Goal: Task Accomplishment & Management: Complete application form

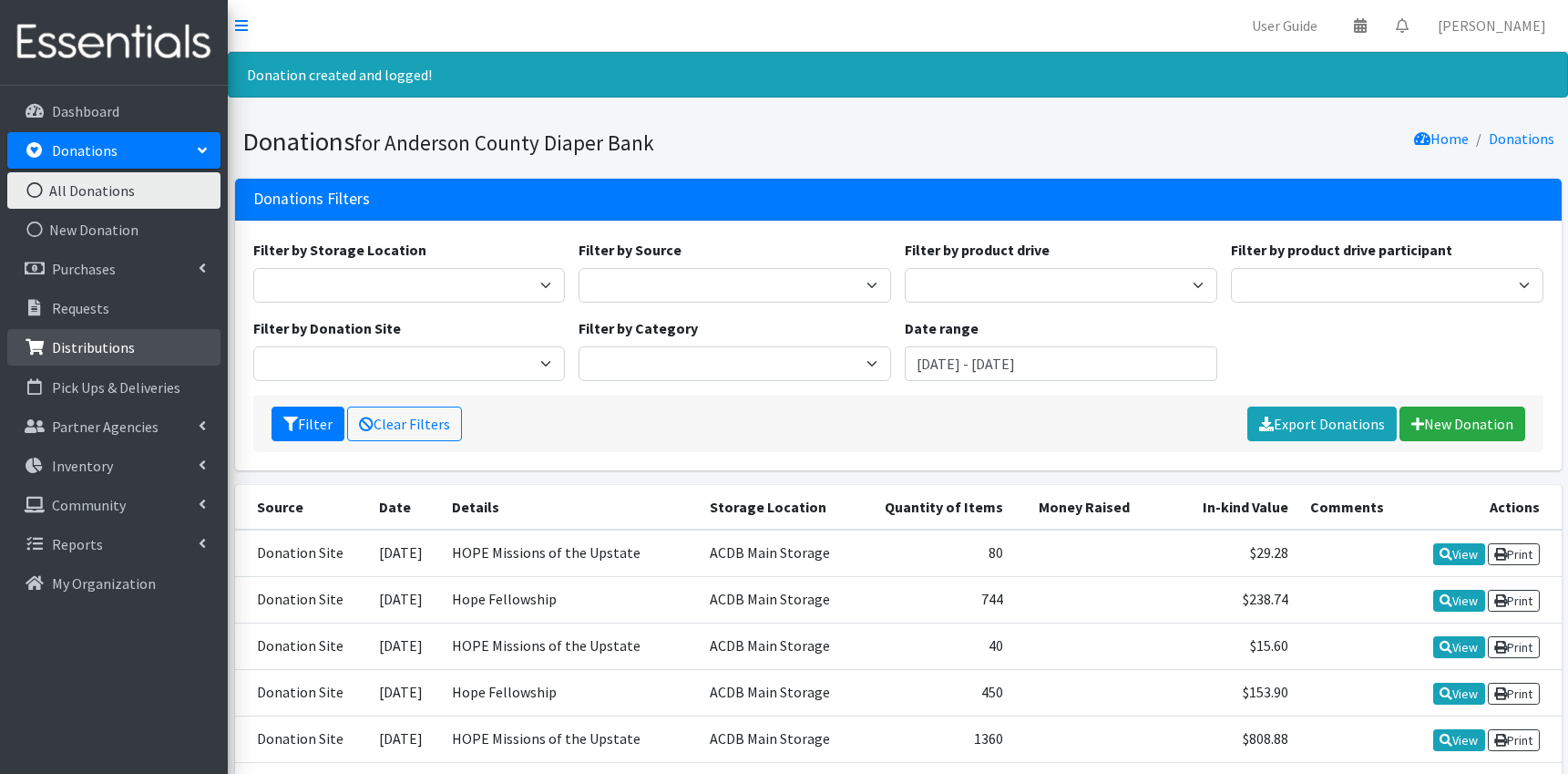
click at [130, 344] on p "Distributions" at bounding box center [93, 348] width 83 height 19
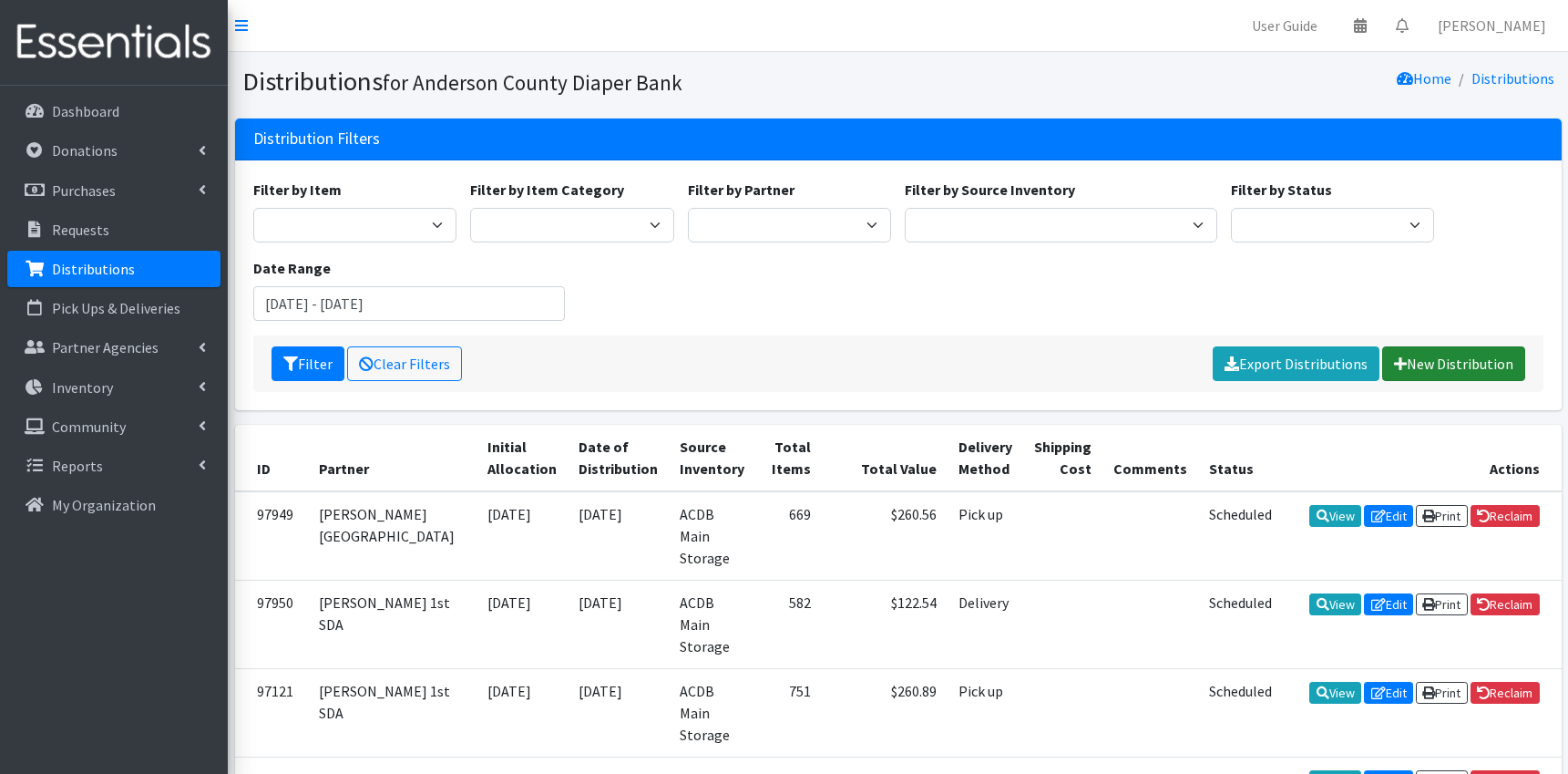
click at [1451, 372] on link "New Distribution" at bounding box center [1453, 363] width 143 height 35
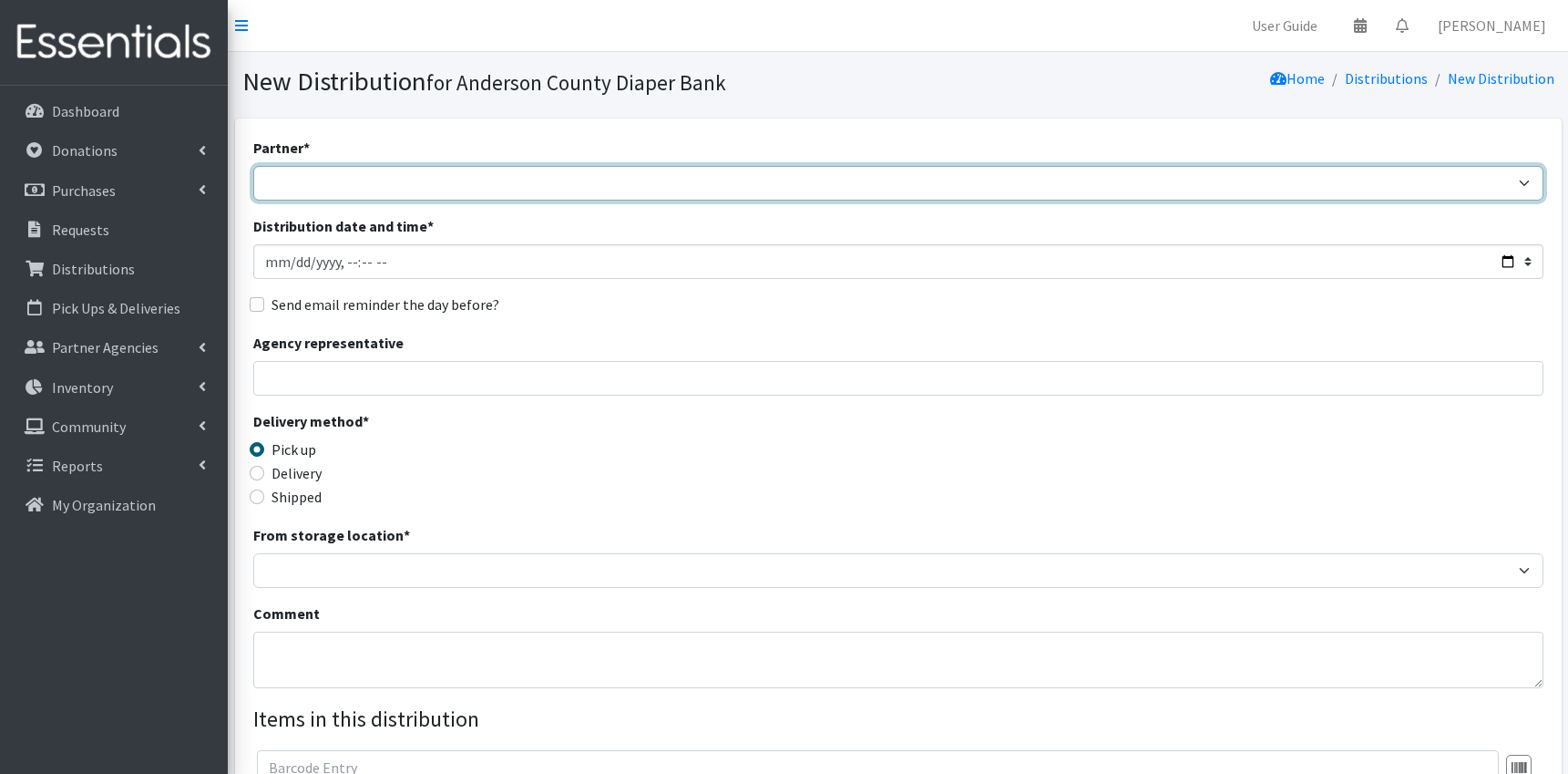
click at [254, 166] on select "AIM programs other than WACS Anderson 1st SDA Anderson County DSS (Upstate regi…" at bounding box center [899, 183] width 1290 height 35
select select "2832"
click option "Anderson 1st SDA" at bounding box center [0, 0] width 0 height 0
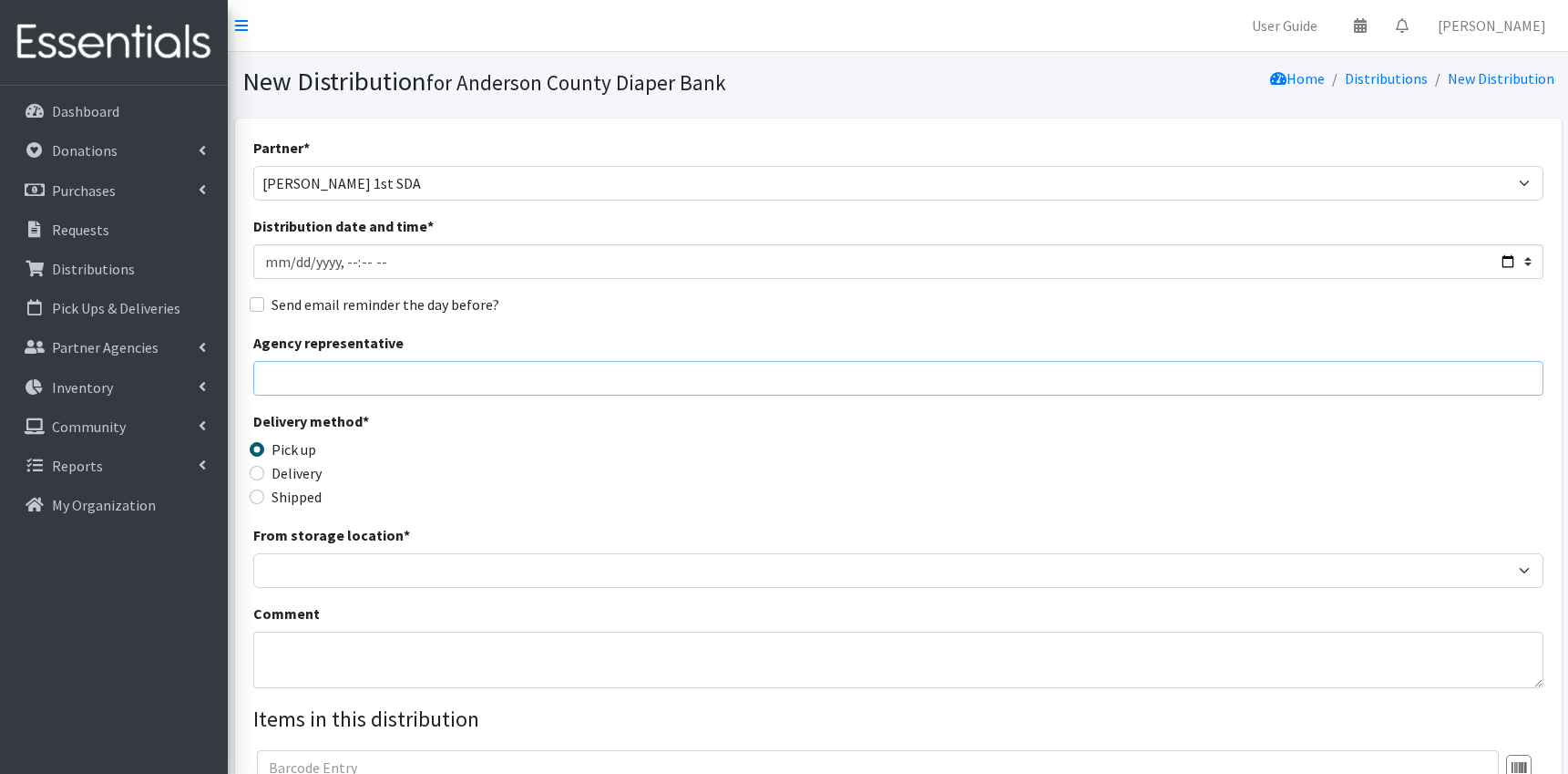
click at [312, 380] on input "Agency representative" at bounding box center [899, 378] width 1290 height 35
type input "Marion Simpson"
click at [260, 473] on input "Delivery" at bounding box center [257, 473] width 15 height 15
radio input "true"
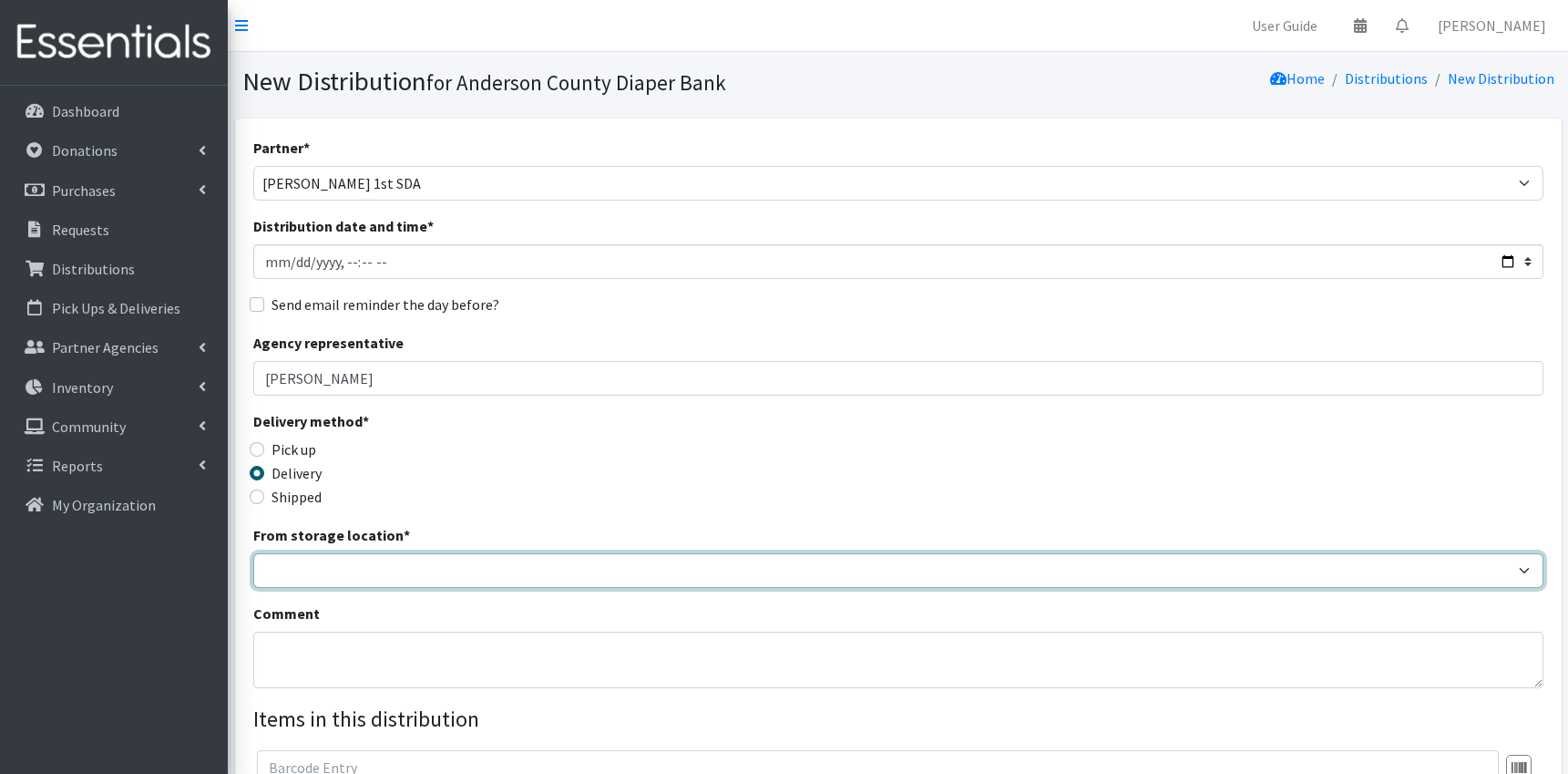
click at [254, 553] on select "ACDB Main Storage" at bounding box center [899, 570] width 1290 height 35
select select "283"
click option "ACDB Main Storage" at bounding box center [0, 0] width 0 height 0
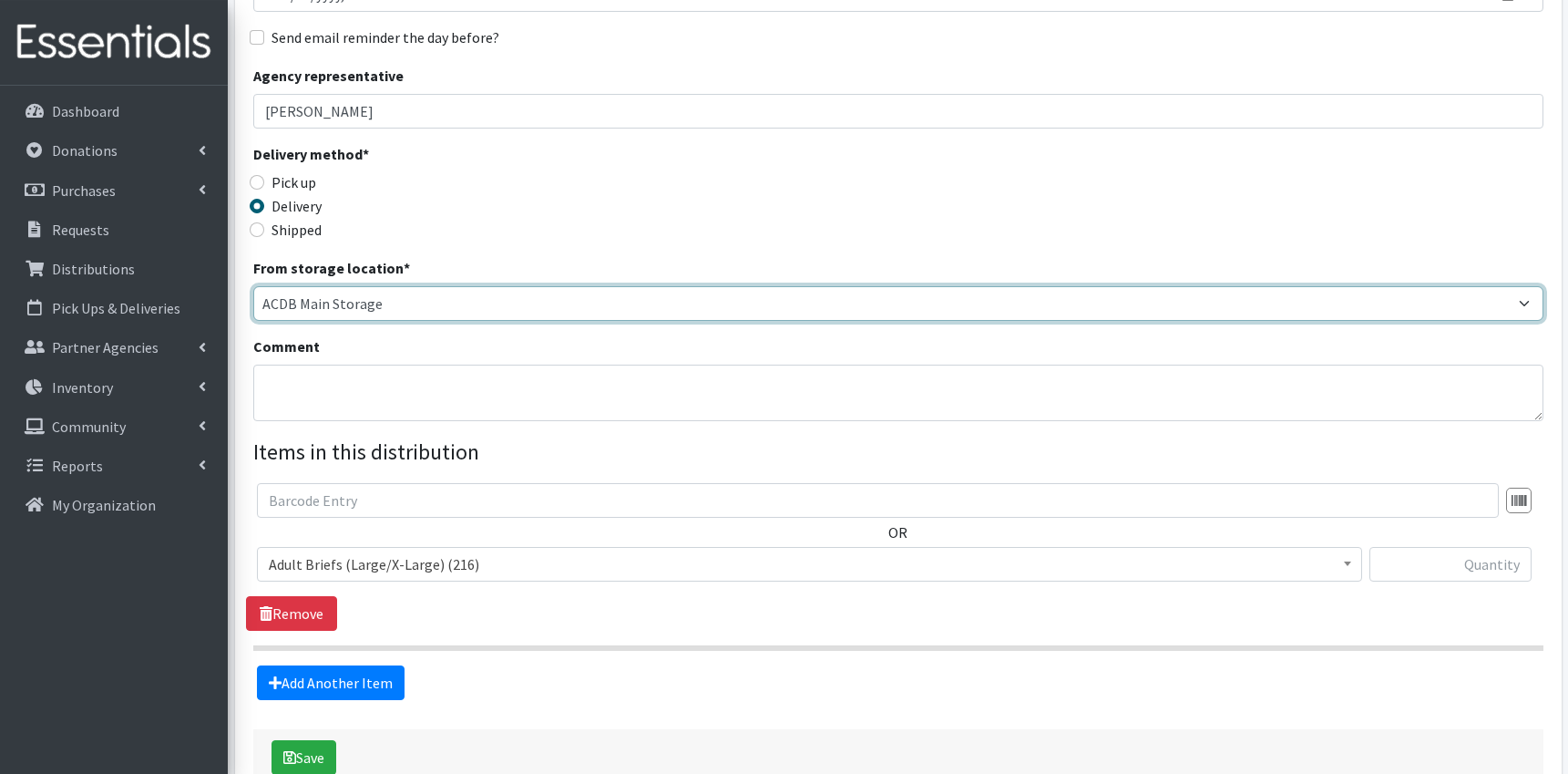
scroll to position [283, 0]
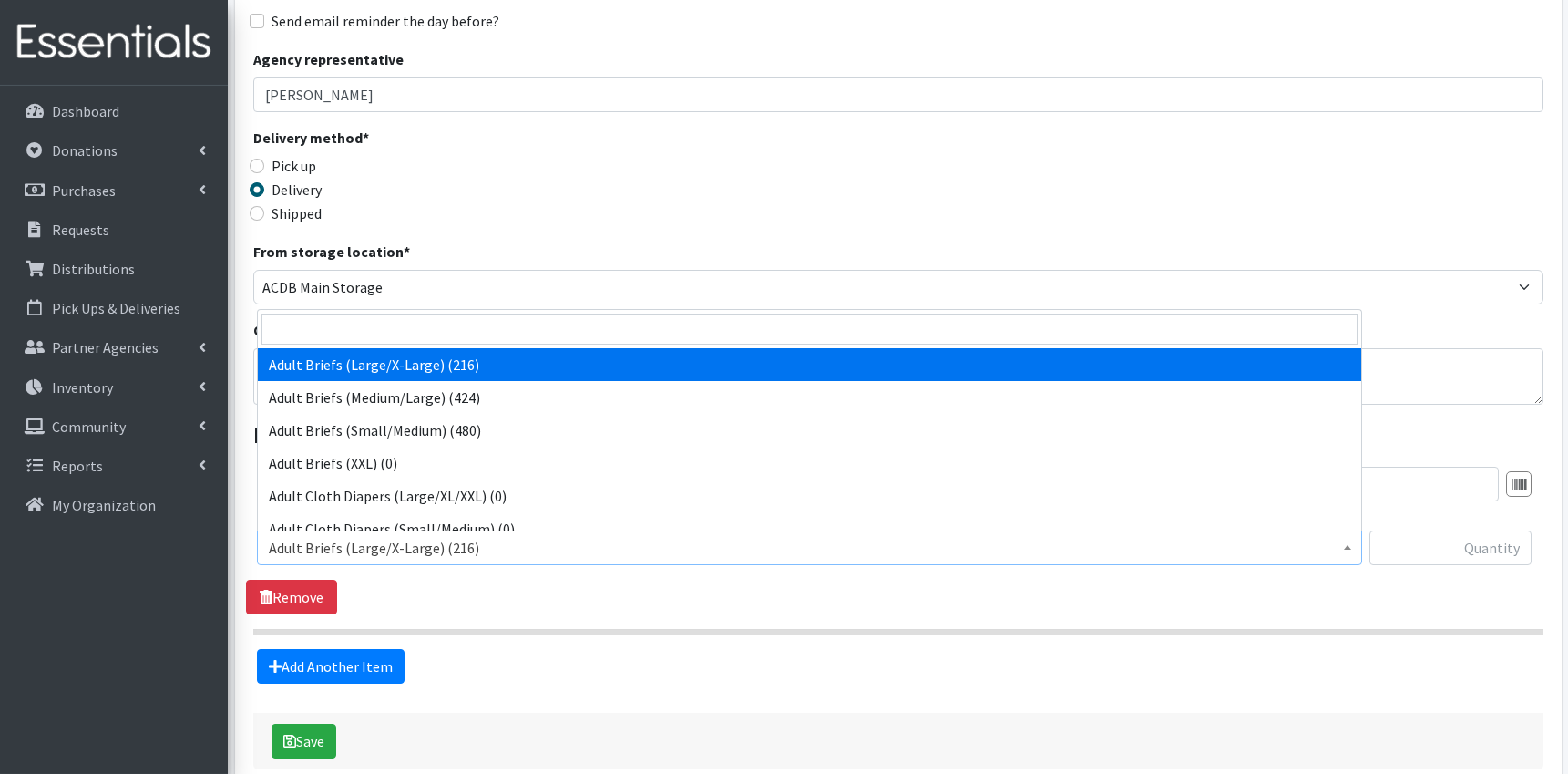
click at [458, 542] on span "Adult Briefs (Large/X-Large) (216)" at bounding box center [809, 547] width 1081 height 25
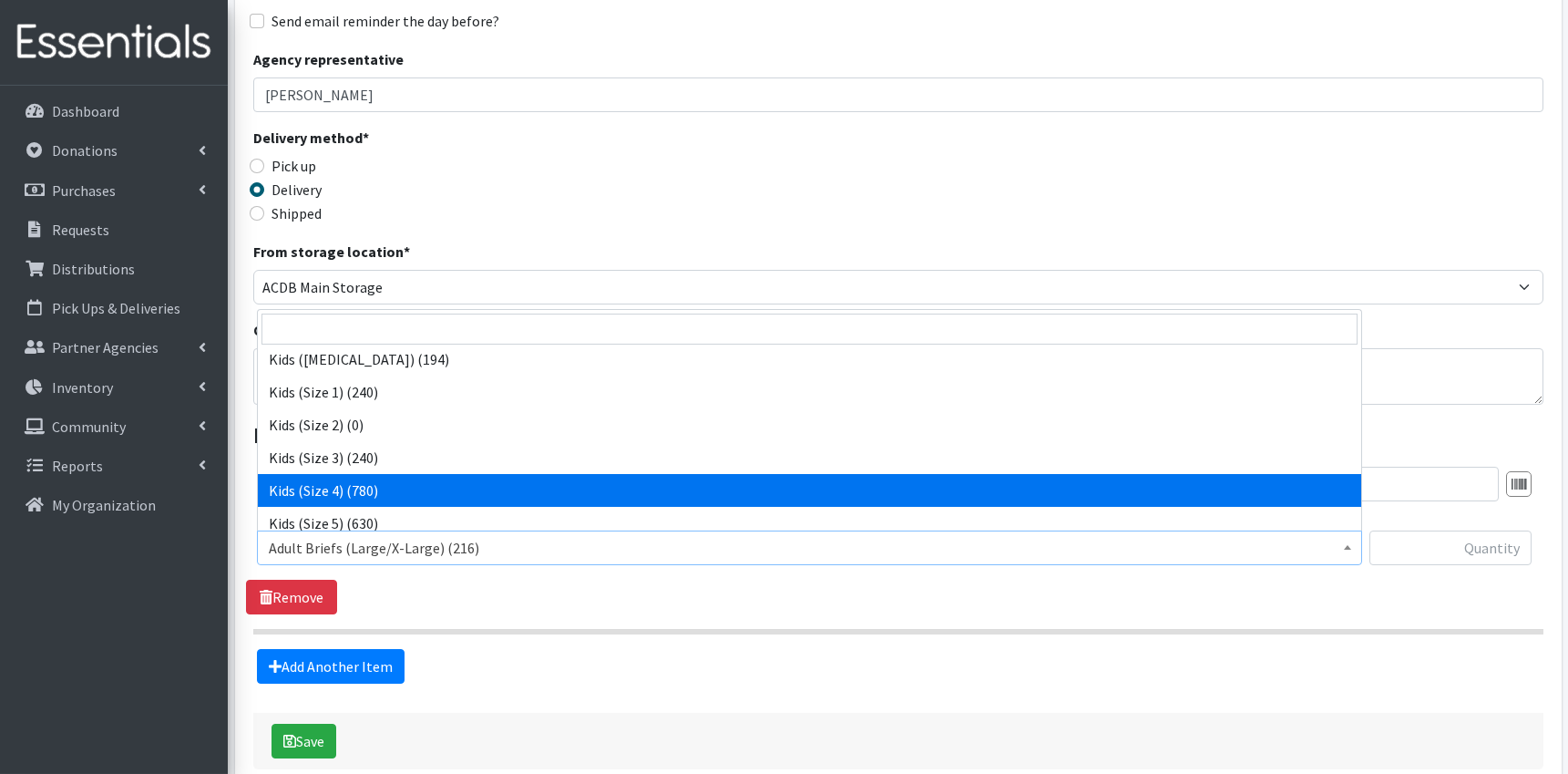
scroll to position [678, 0]
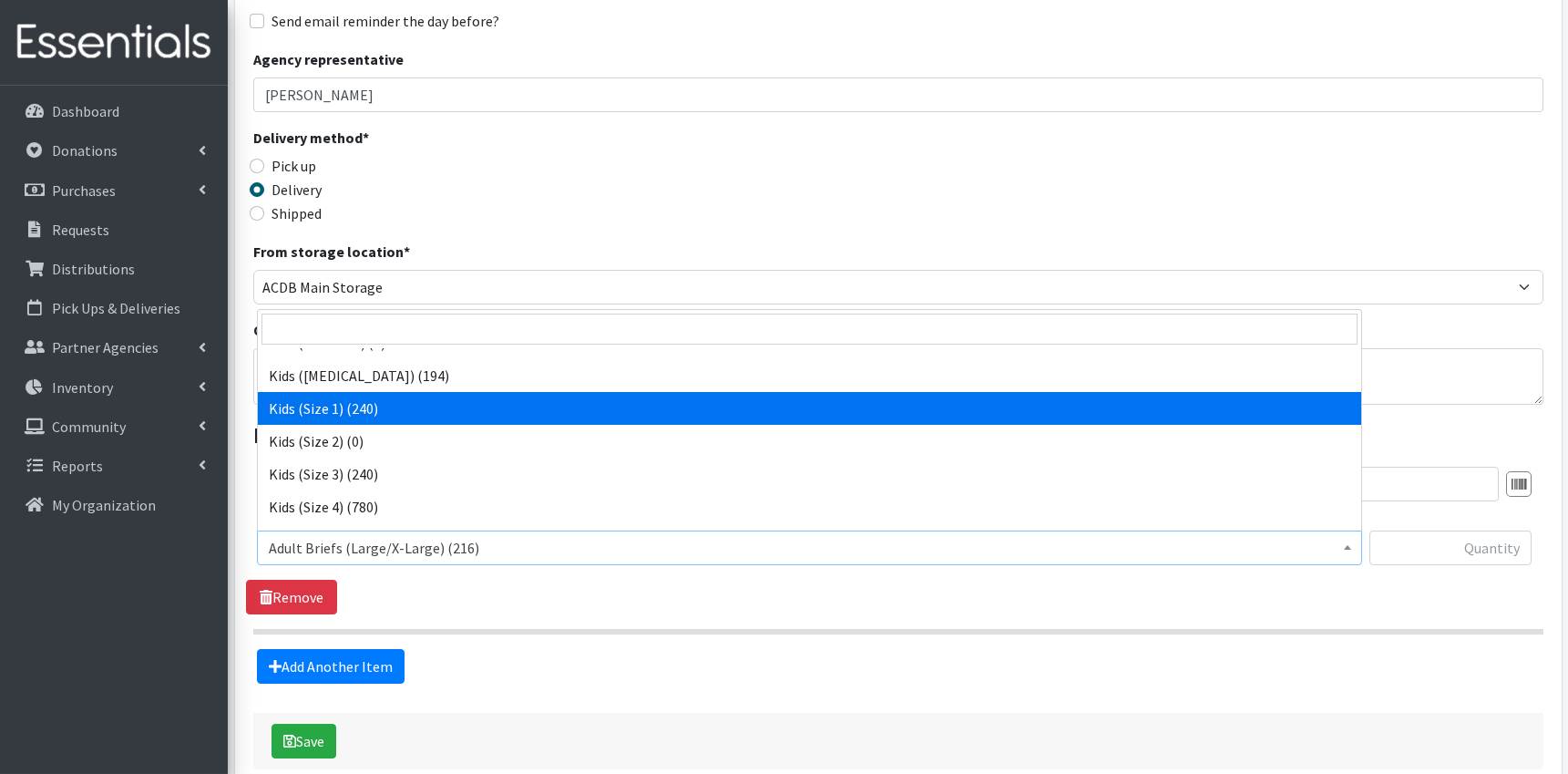
select select "9764"
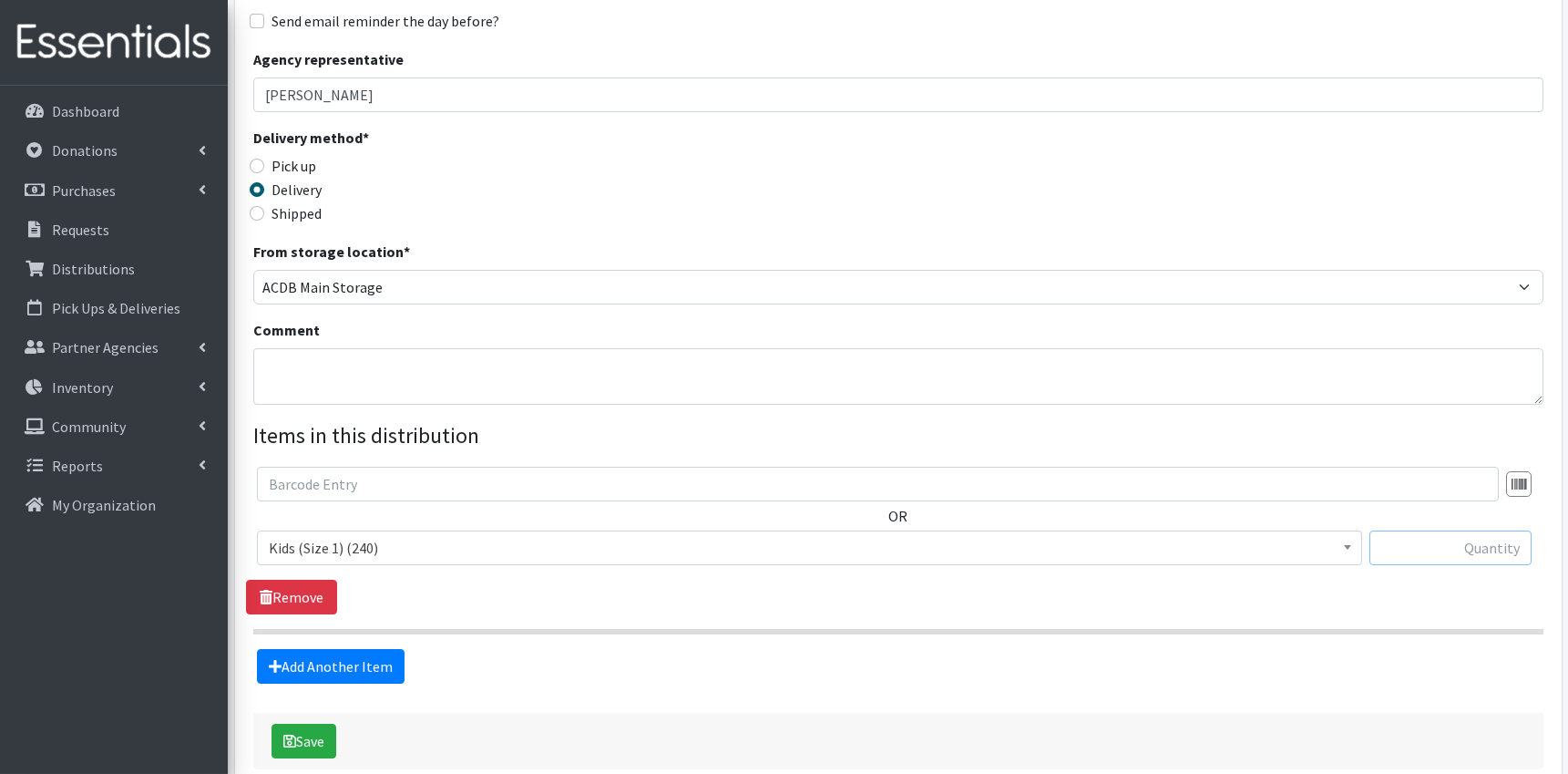
click at [1437, 553] on input "text" at bounding box center [1451, 547] width 162 height 35
type input "100"
click at [352, 665] on link "Add Another Item" at bounding box center [331, 666] width 147 height 35
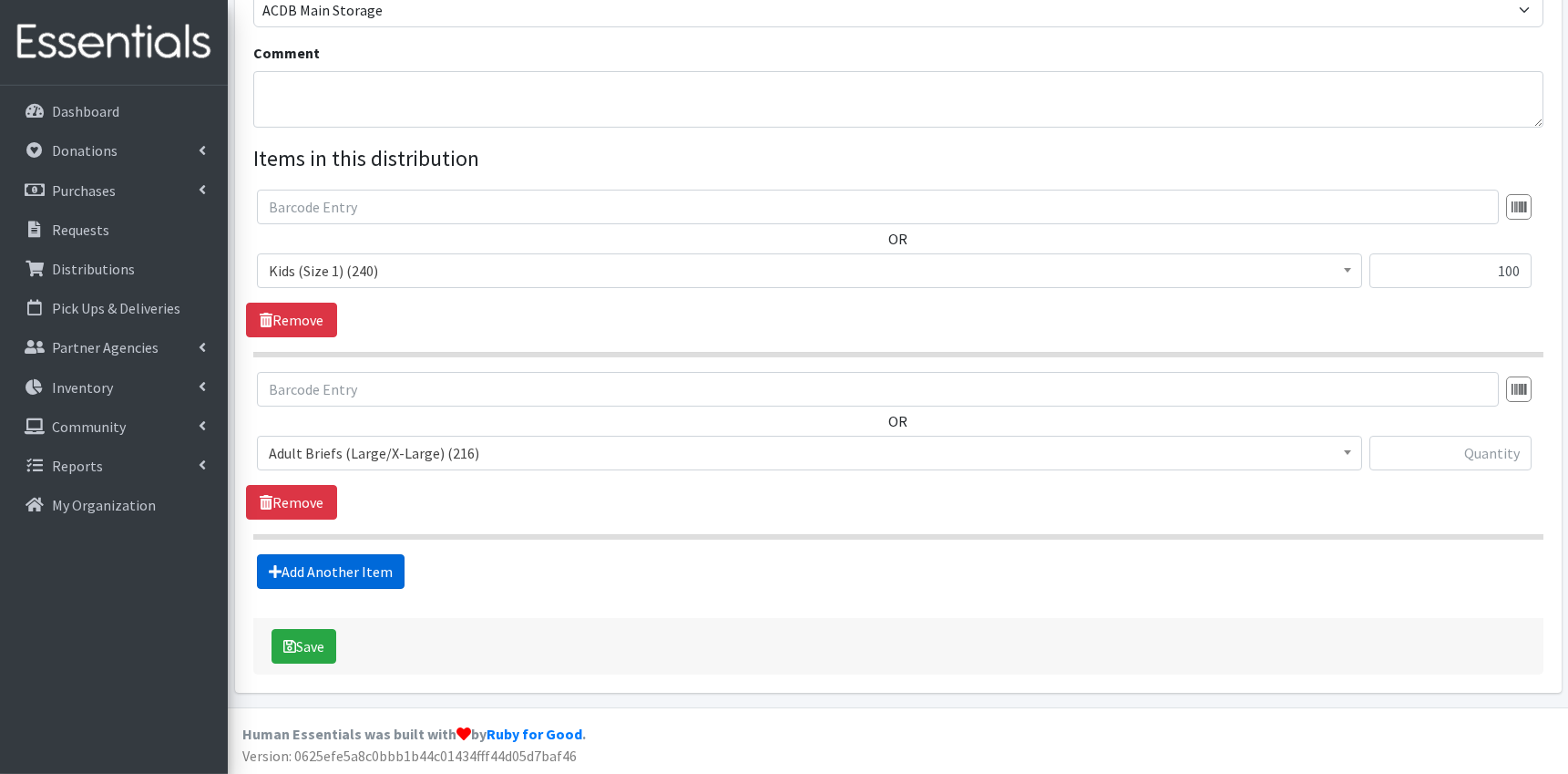
scroll to position [562, 0]
click at [496, 459] on span "Adult Briefs (Large/X-Large) (216)" at bounding box center [809, 450] width 1081 height 25
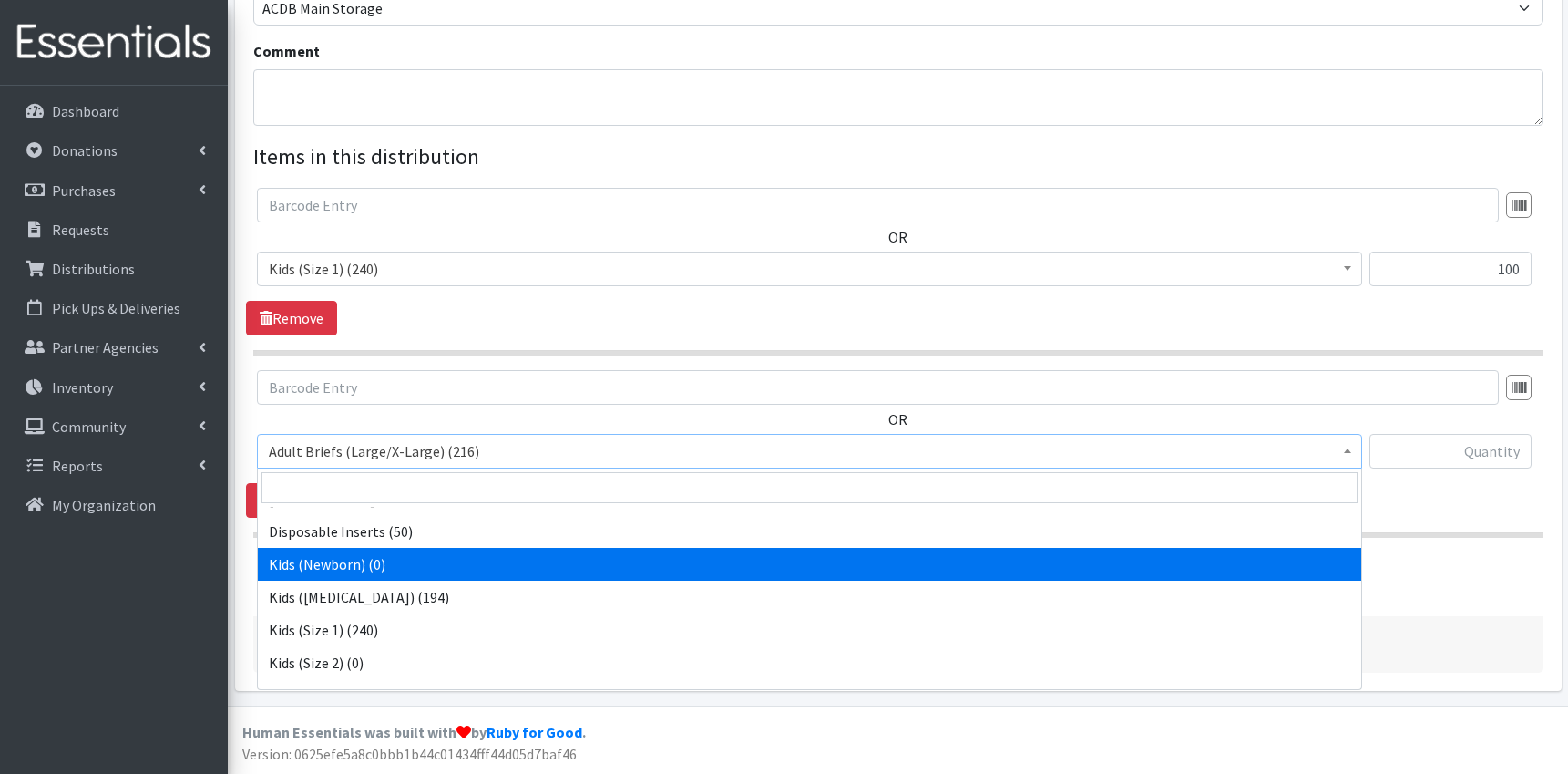
scroll to position [711, 0]
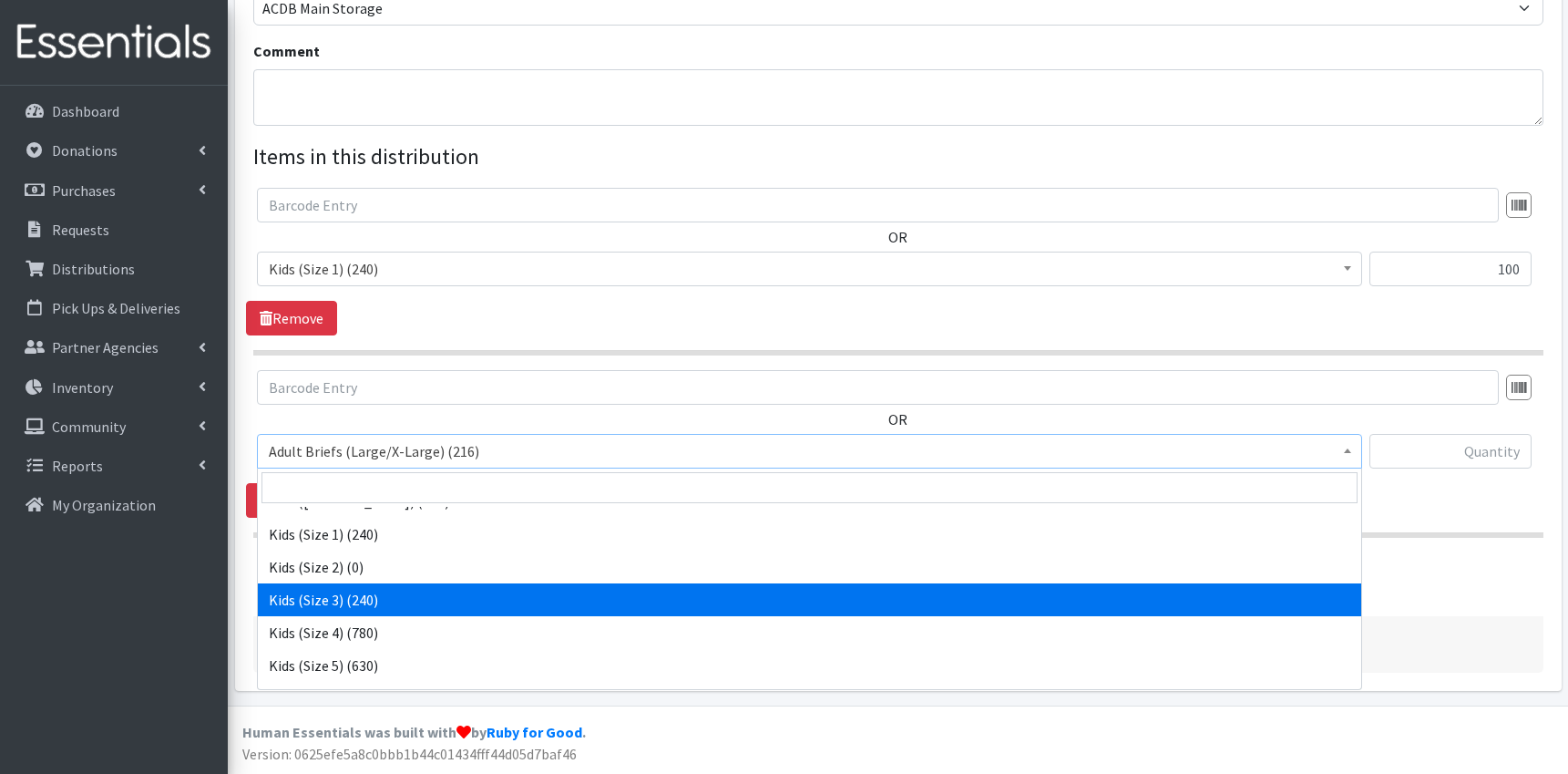
select select "9733"
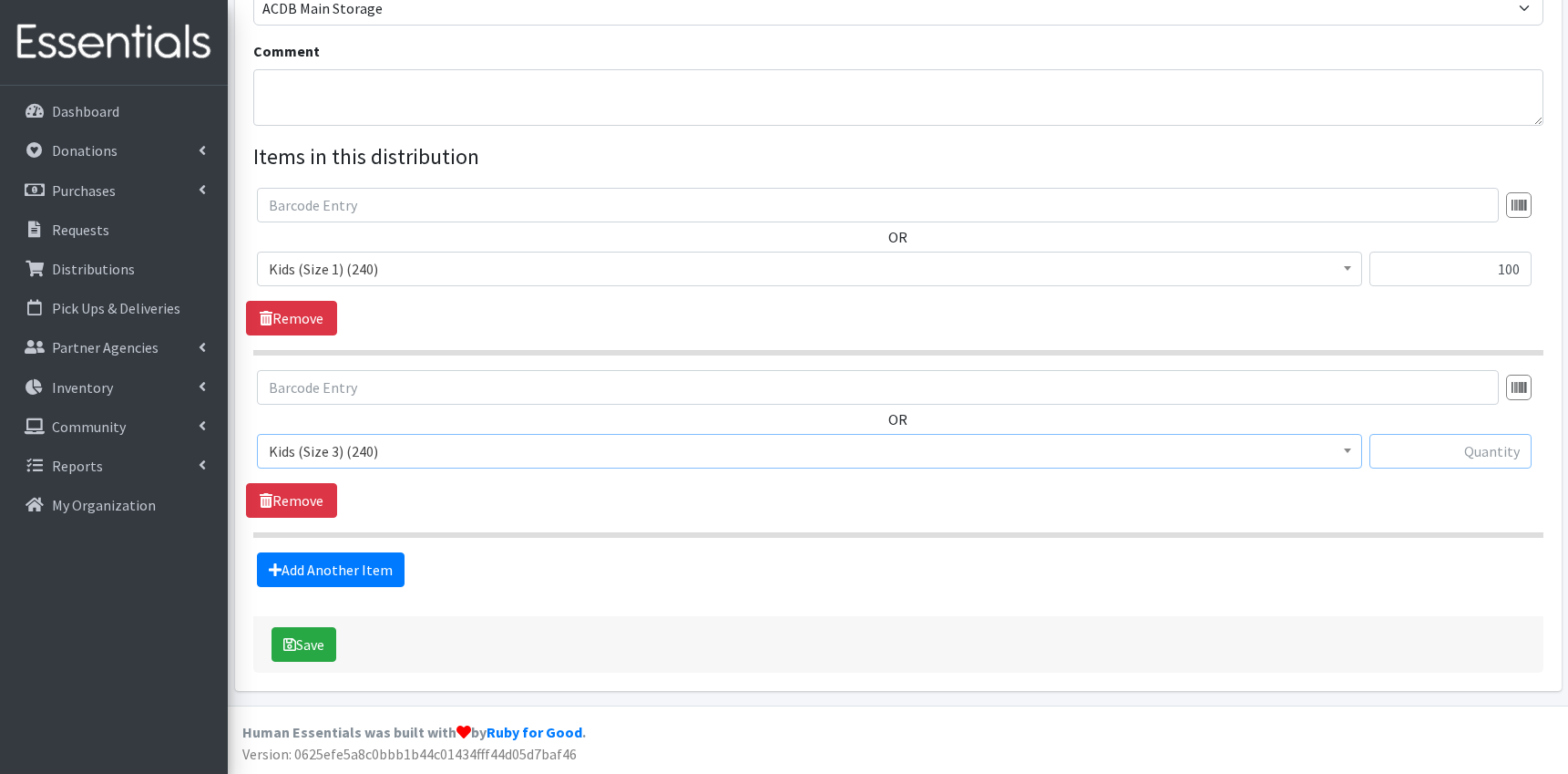
click at [1451, 447] on input "text" at bounding box center [1451, 450] width 162 height 35
type input "120"
click at [368, 572] on link "Add Another Item" at bounding box center [331, 569] width 147 height 35
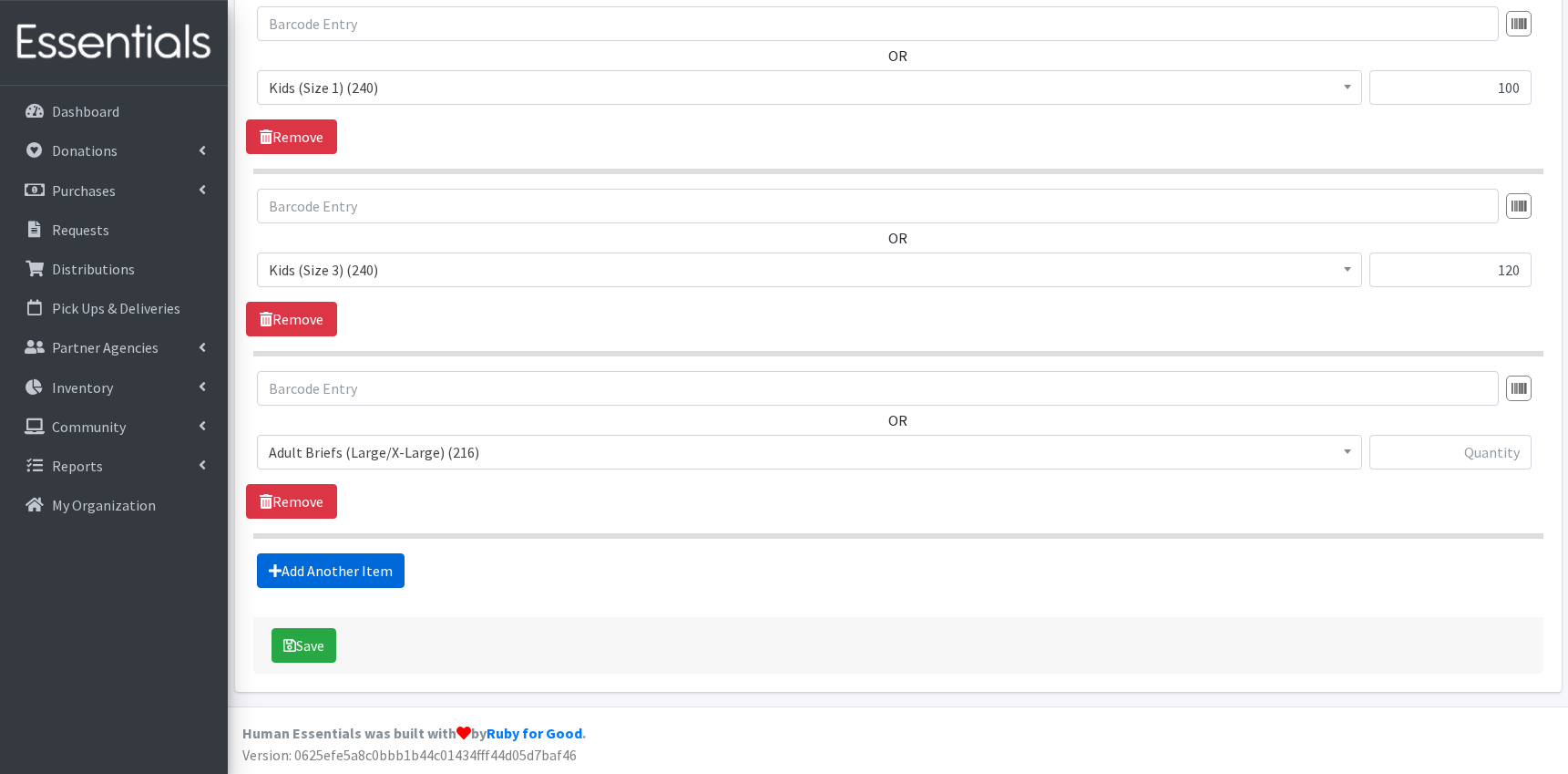
scroll to position [745, 0]
click at [580, 461] on span "Adult Briefs (Large/X-Large) (216)" at bounding box center [809, 450] width 1081 height 25
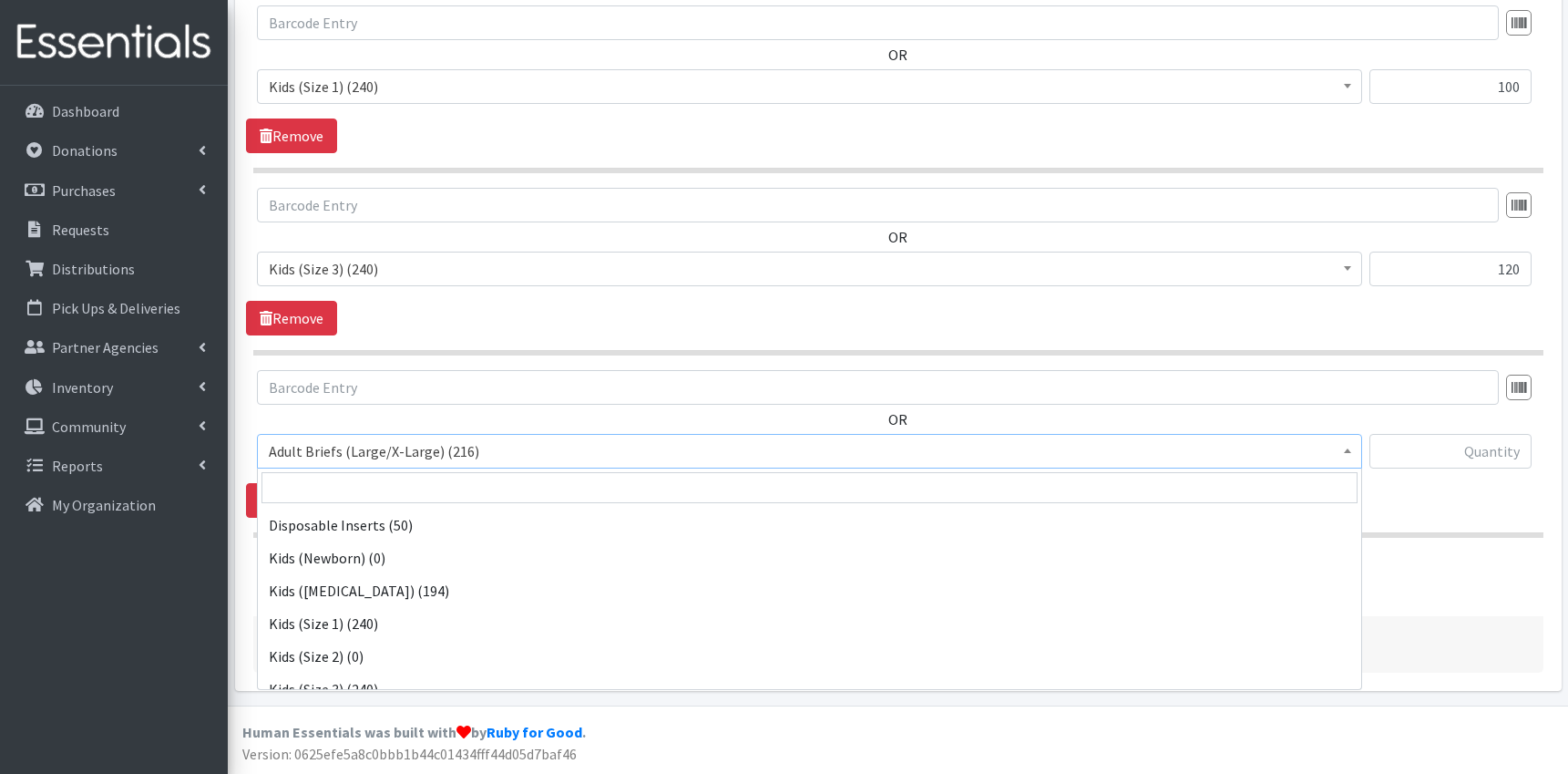
scroll to position [793, 0]
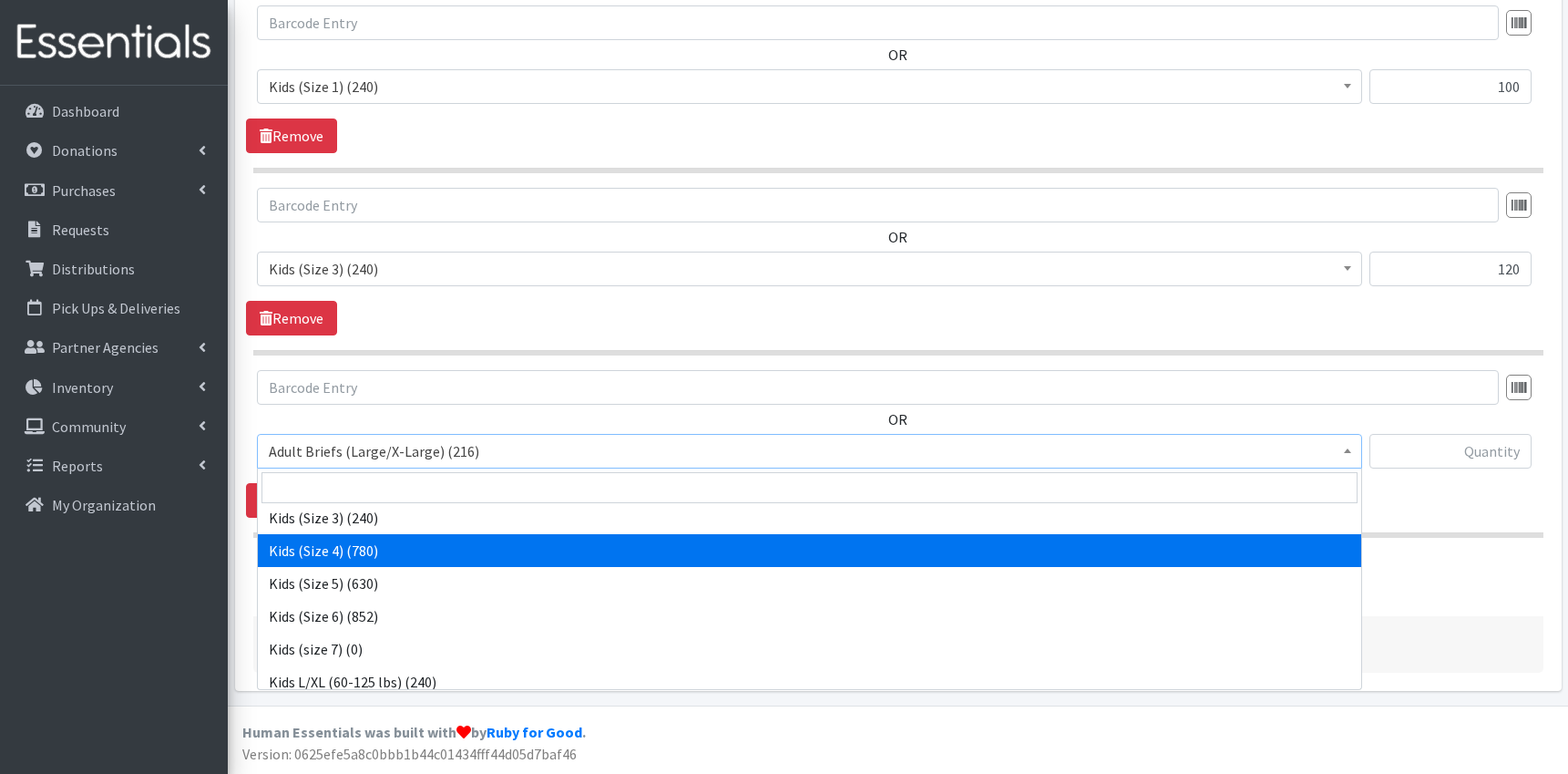
select select "9740"
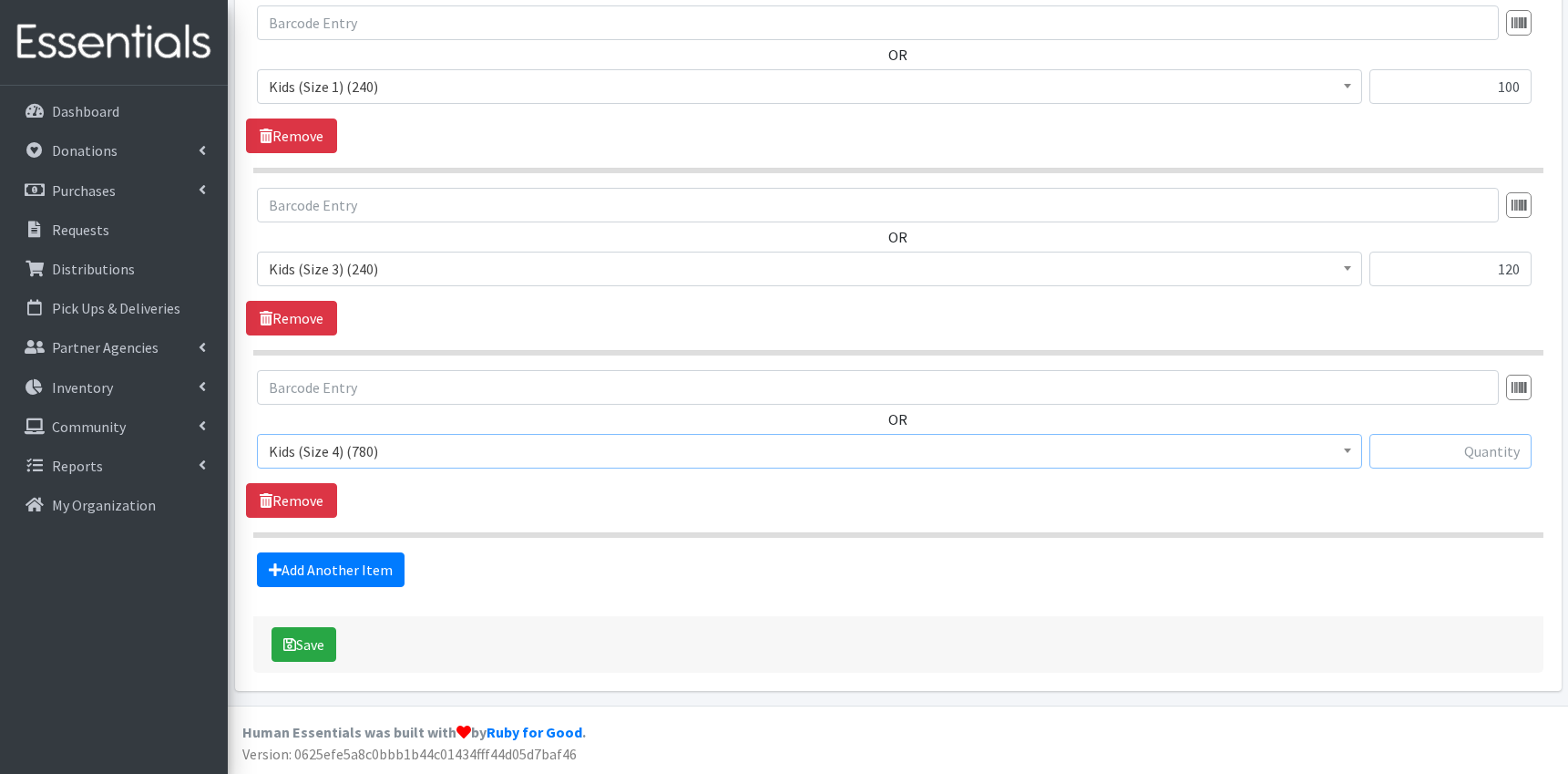
click at [1498, 451] on input "text" at bounding box center [1451, 450] width 162 height 35
type input "78"
click at [387, 570] on link "Add Another Item" at bounding box center [331, 569] width 147 height 35
click at [476, 456] on span "Adult Briefs (Large/X-Large) (216)" at bounding box center [809, 450] width 1081 height 25
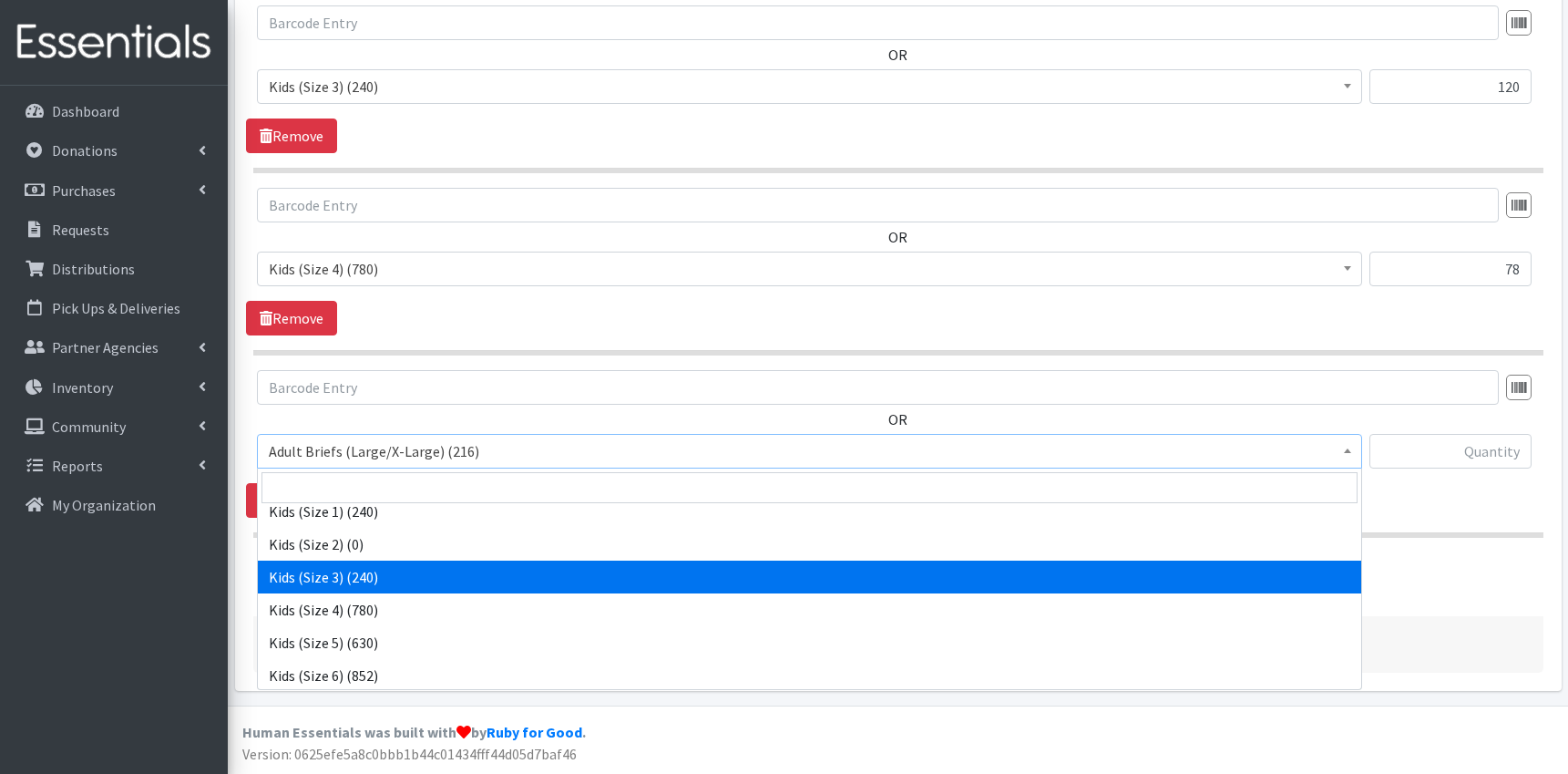
scroll to position [792, 0]
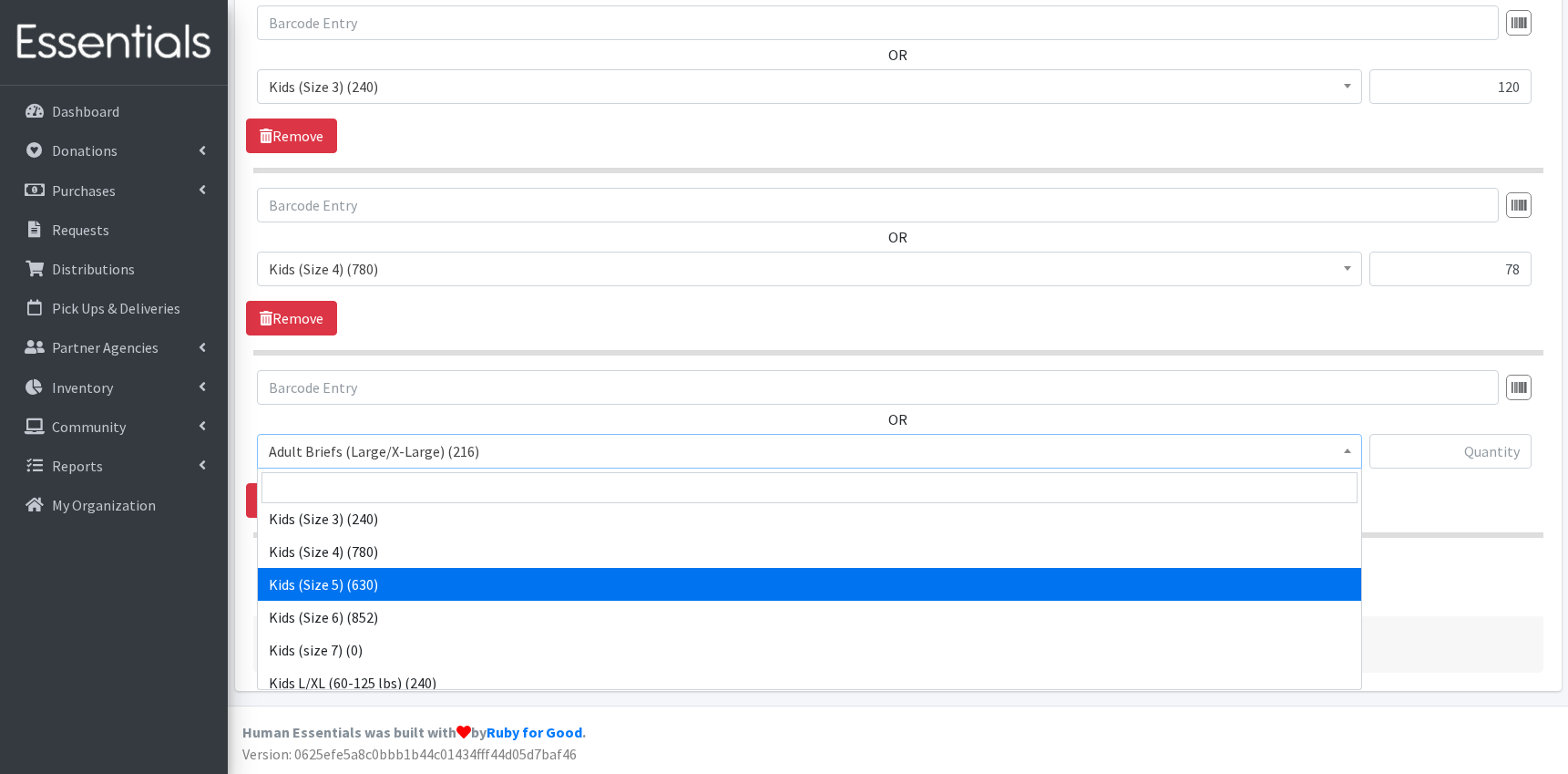
select select "9741"
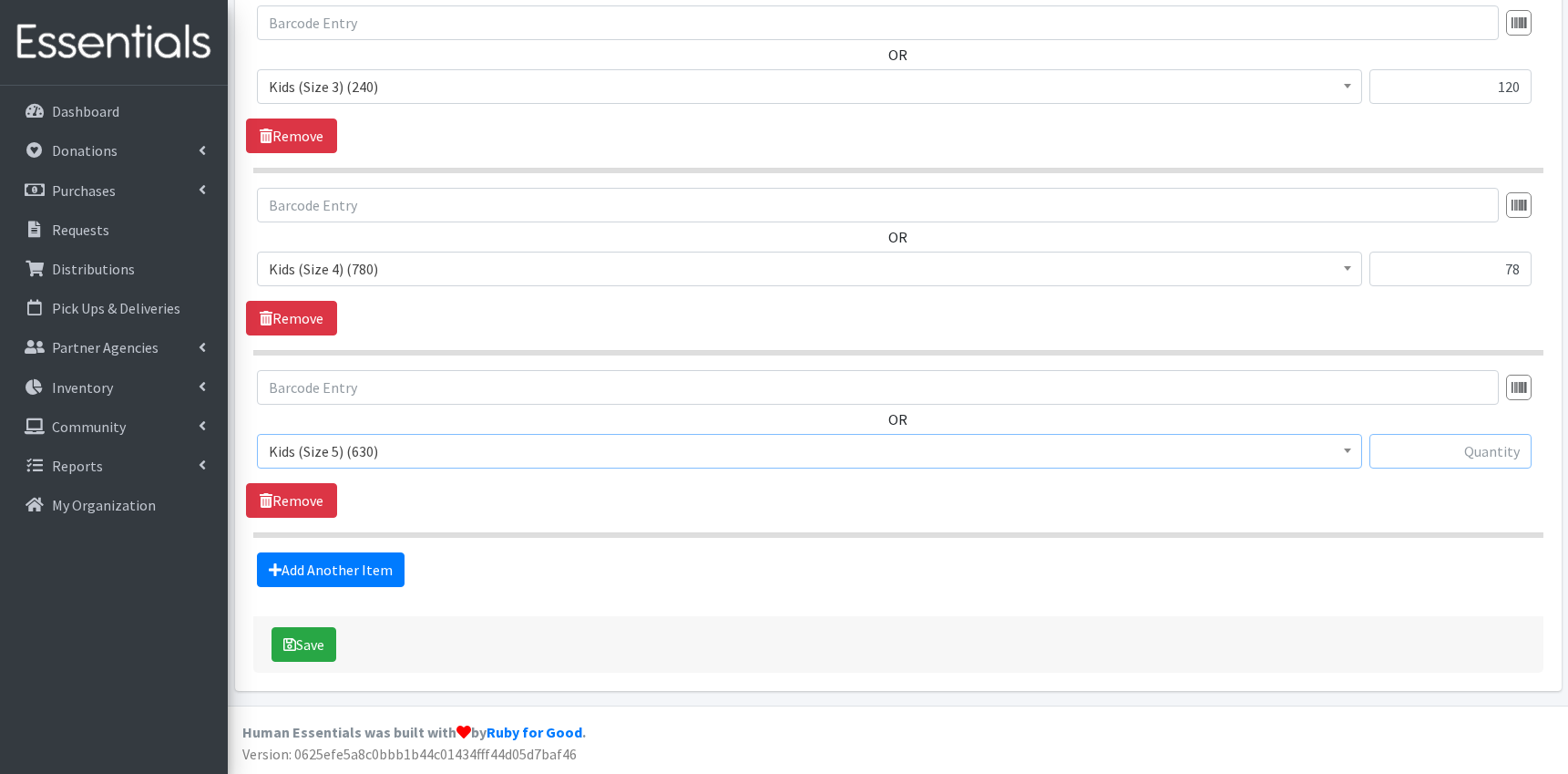
click at [1492, 450] on input "text" at bounding box center [1451, 450] width 162 height 35
type input "210"
click at [392, 565] on link "Add Another Item" at bounding box center [331, 569] width 147 height 35
click at [464, 458] on span "Adult Briefs (Large/X-Large) (216)" at bounding box center [809, 450] width 1081 height 25
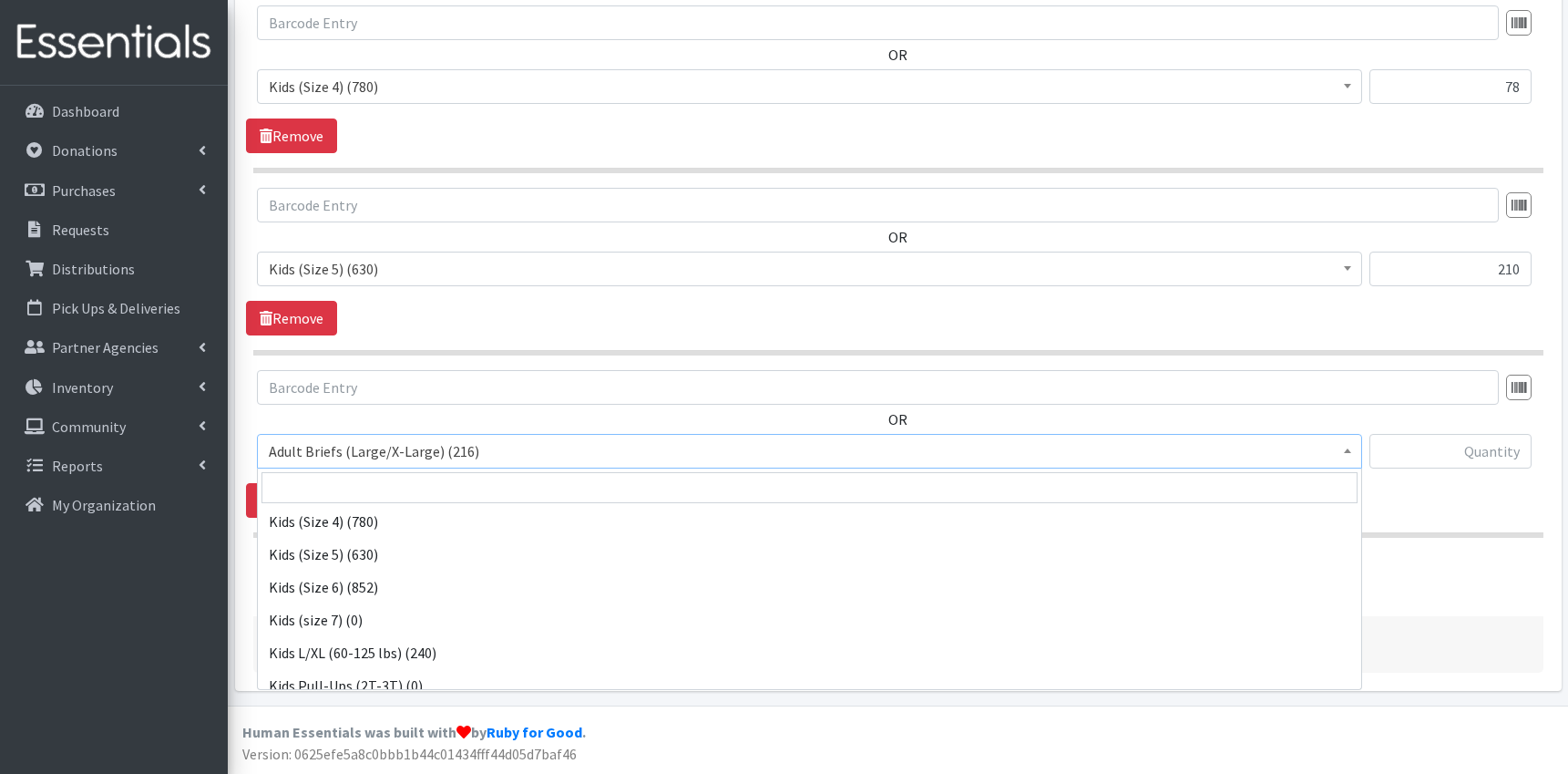
scroll to position [823, 0]
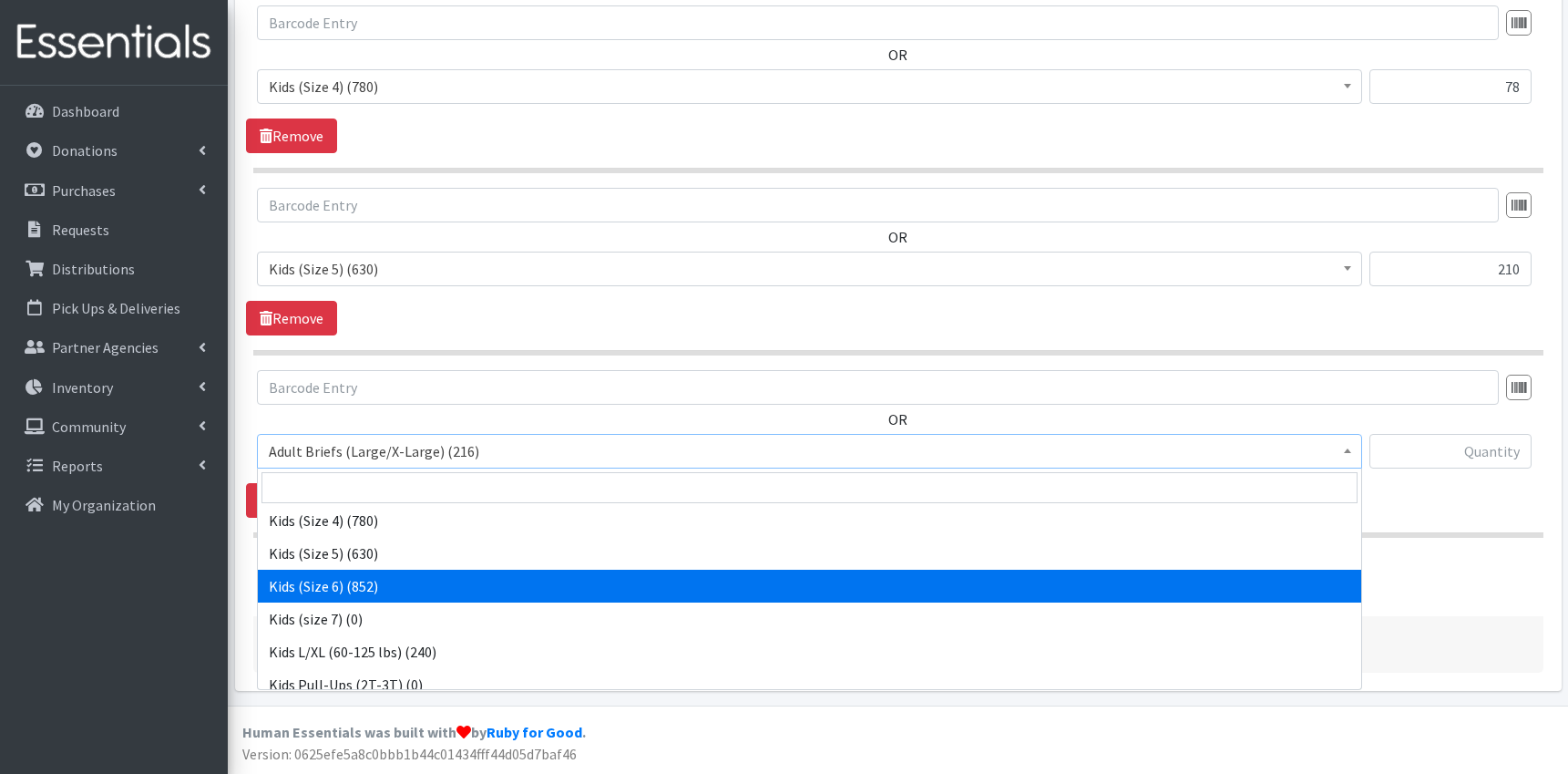
select select "9731"
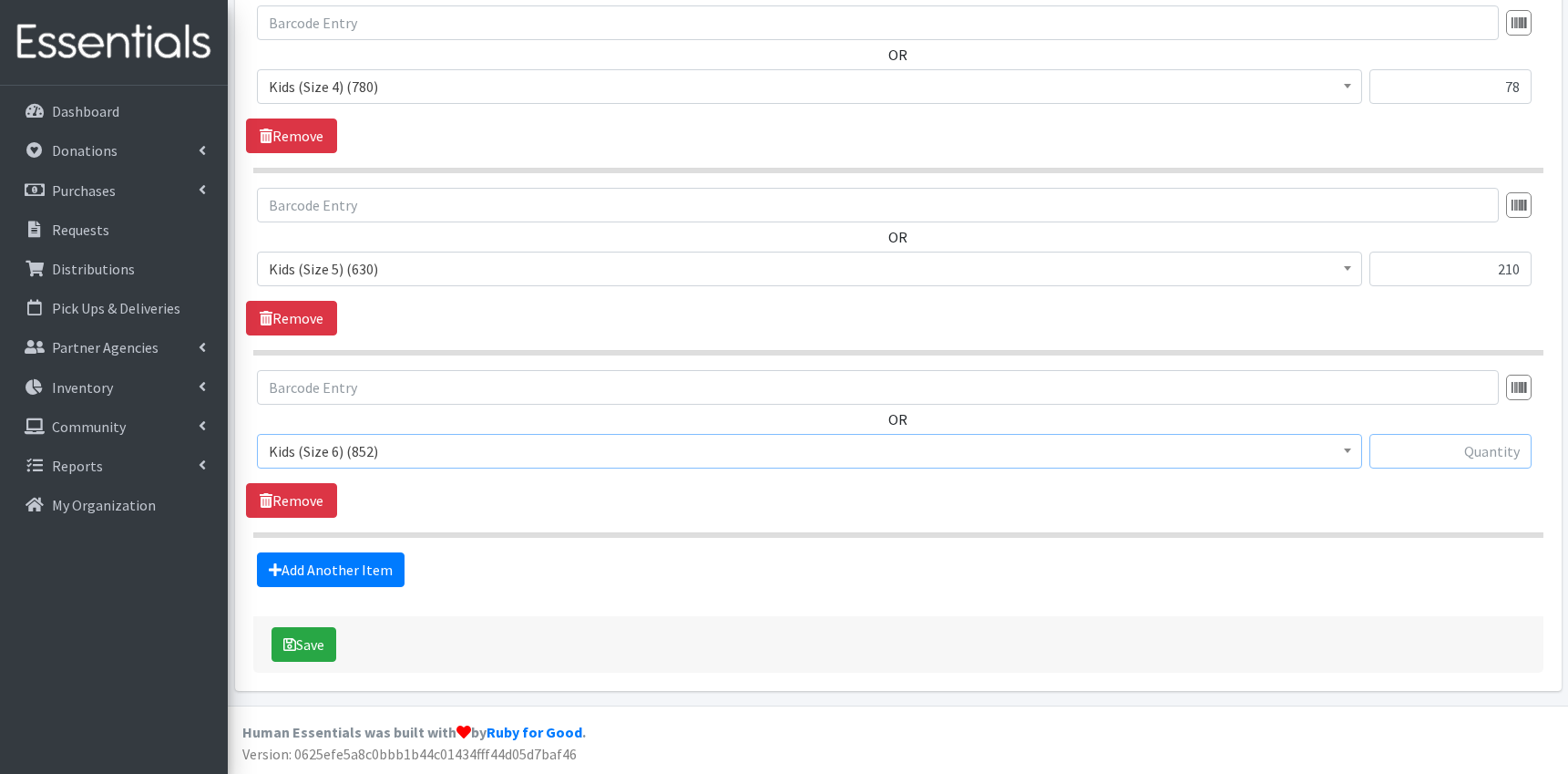
click at [1441, 456] on input "text" at bounding box center [1451, 450] width 162 height 35
type input "152"
click at [360, 570] on link "Add Another Item" at bounding box center [331, 569] width 147 height 35
click at [493, 457] on span "Adult Briefs (Large/X-Large) (216)" at bounding box center [809, 450] width 1081 height 25
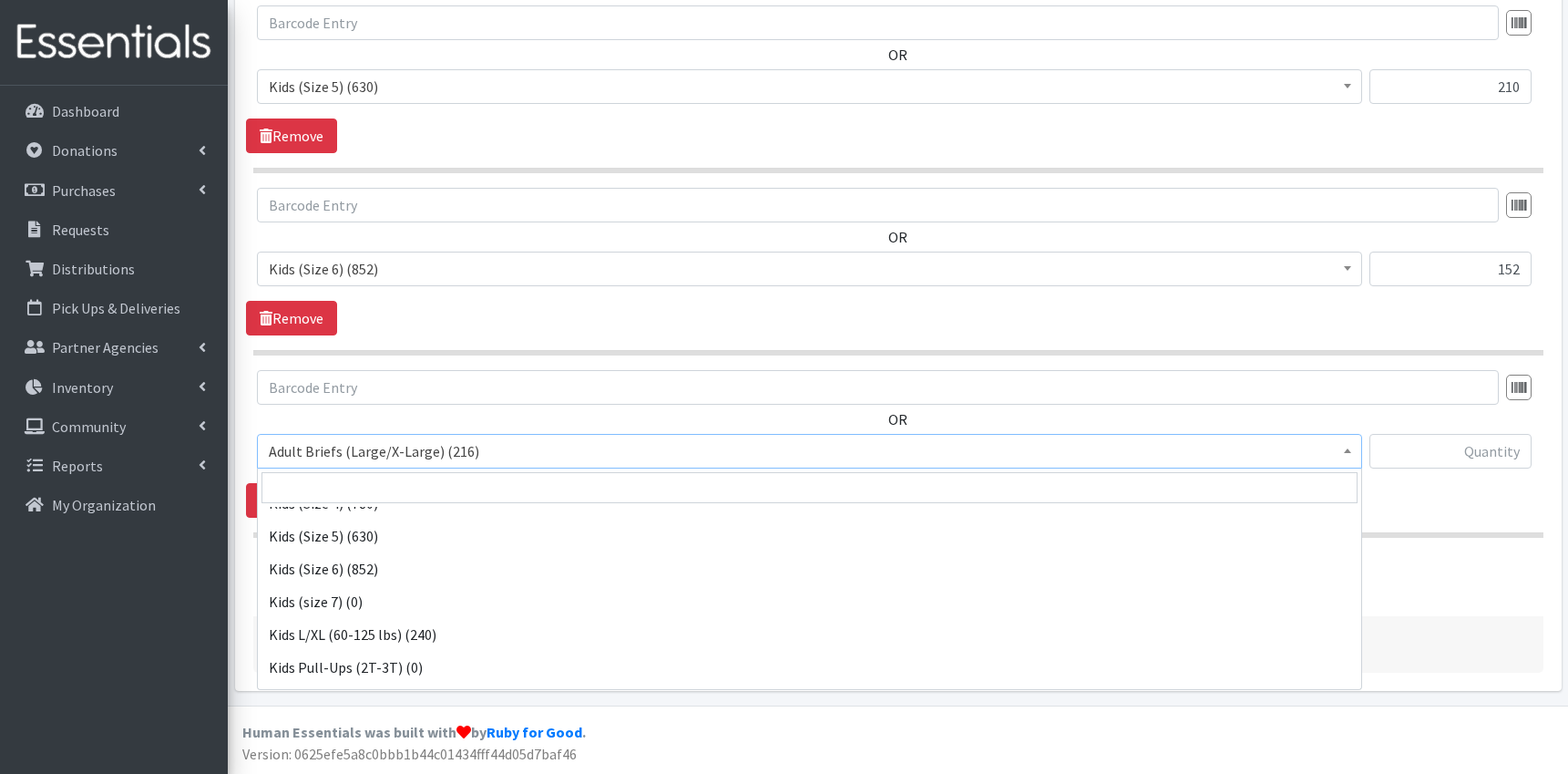
scroll to position [839, 0]
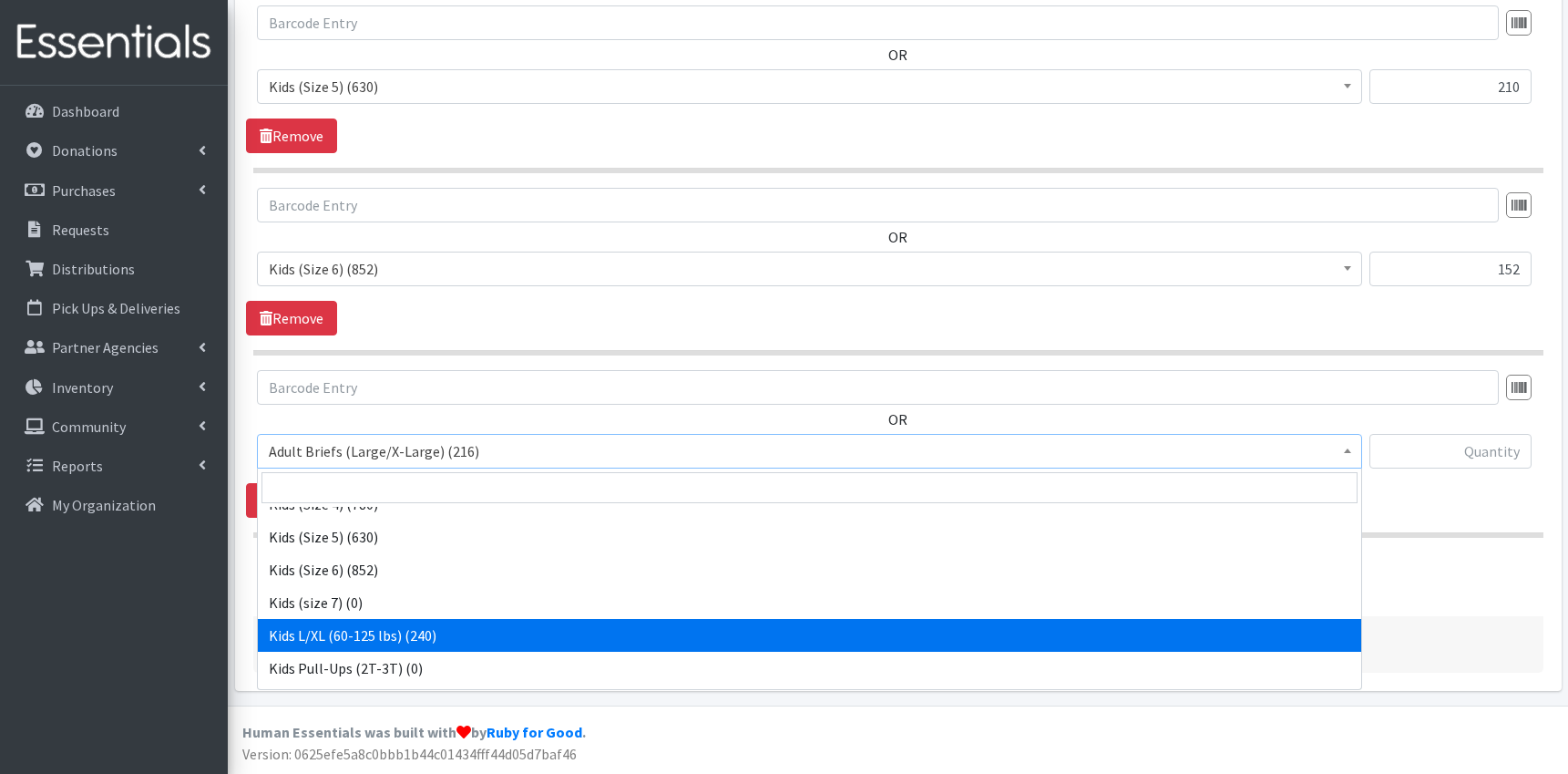
select select "9760"
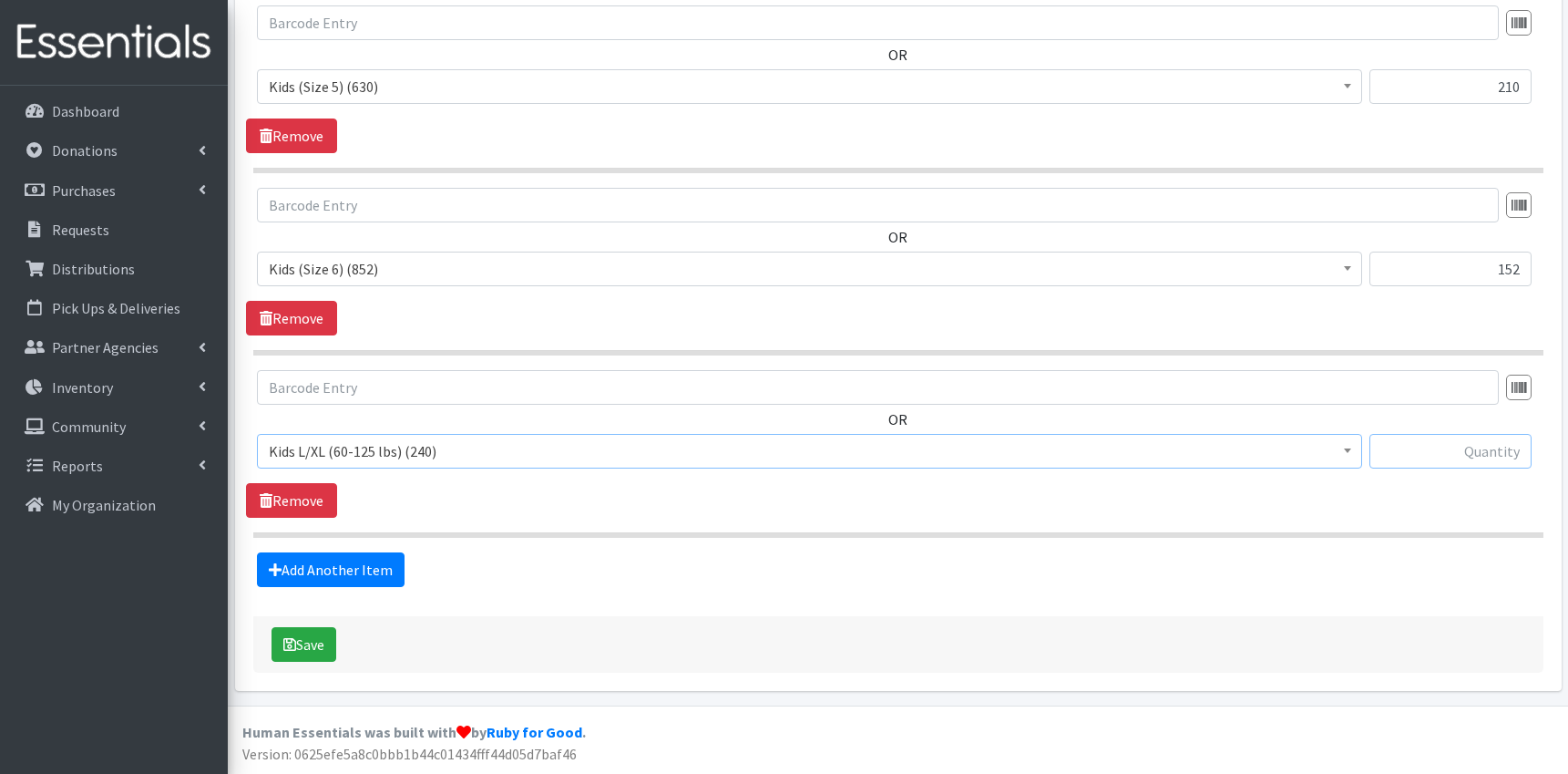
click at [1469, 454] on input "text" at bounding box center [1451, 450] width 162 height 35
type input "80"
click at [383, 559] on link "Add Another Item" at bounding box center [331, 569] width 147 height 35
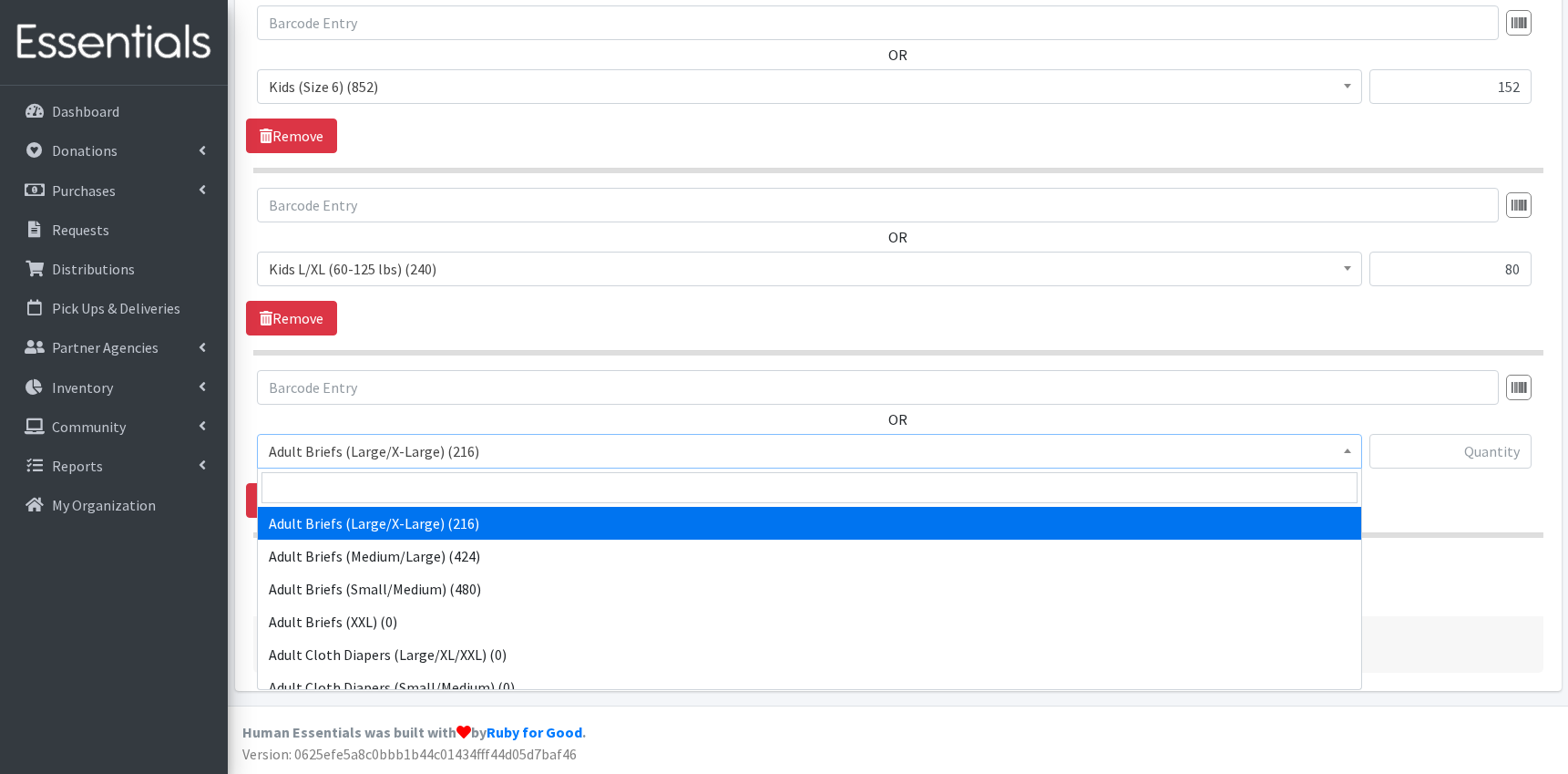
click at [493, 458] on span "Adult Briefs (Large/X-Large) (216)" at bounding box center [809, 450] width 1081 height 25
click at [1484, 457] on input "text" at bounding box center [1451, 450] width 162 height 35
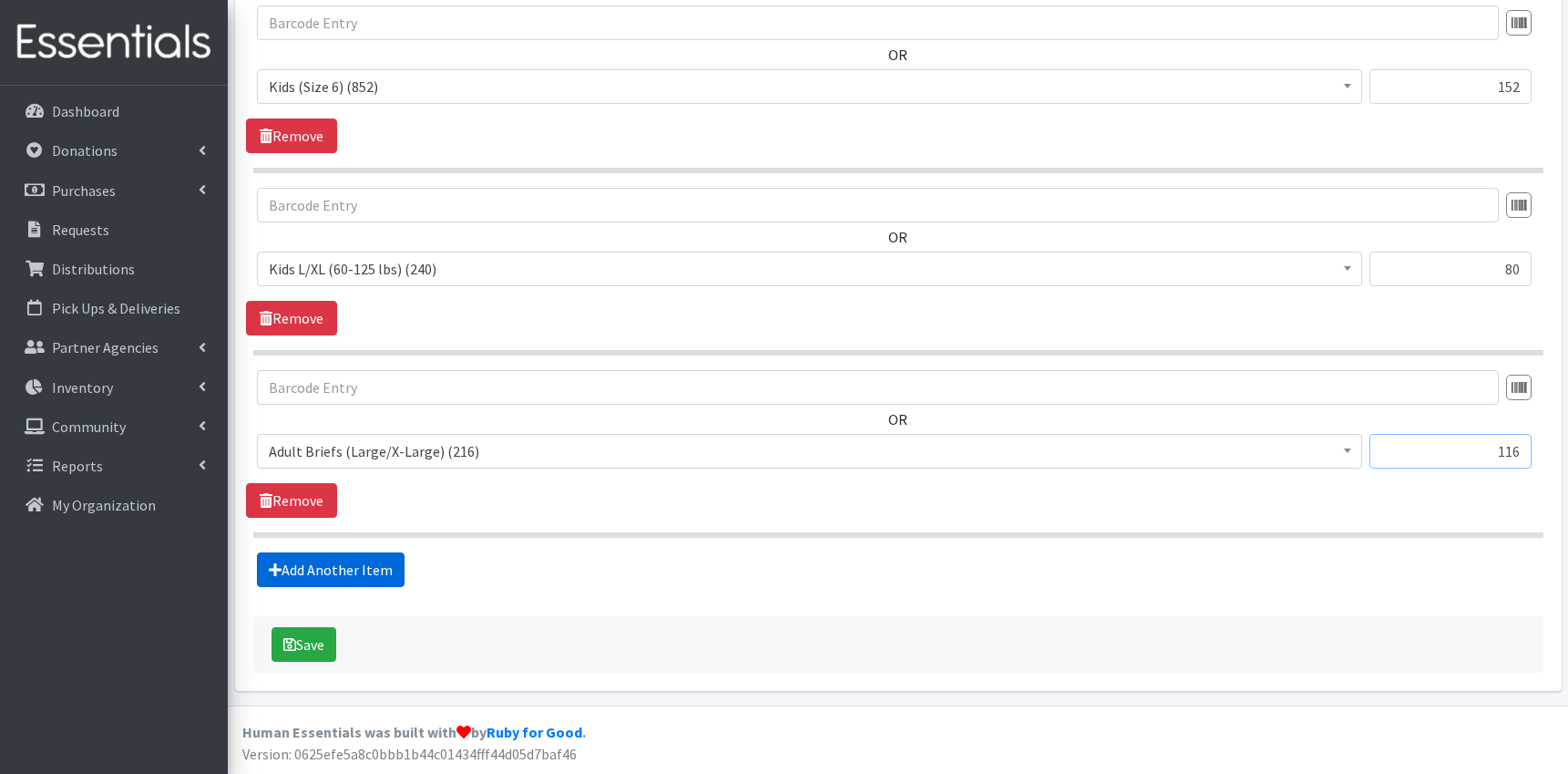
type input "116"
click at [358, 570] on link "Add Another Item" at bounding box center [331, 569] width 147 height 35
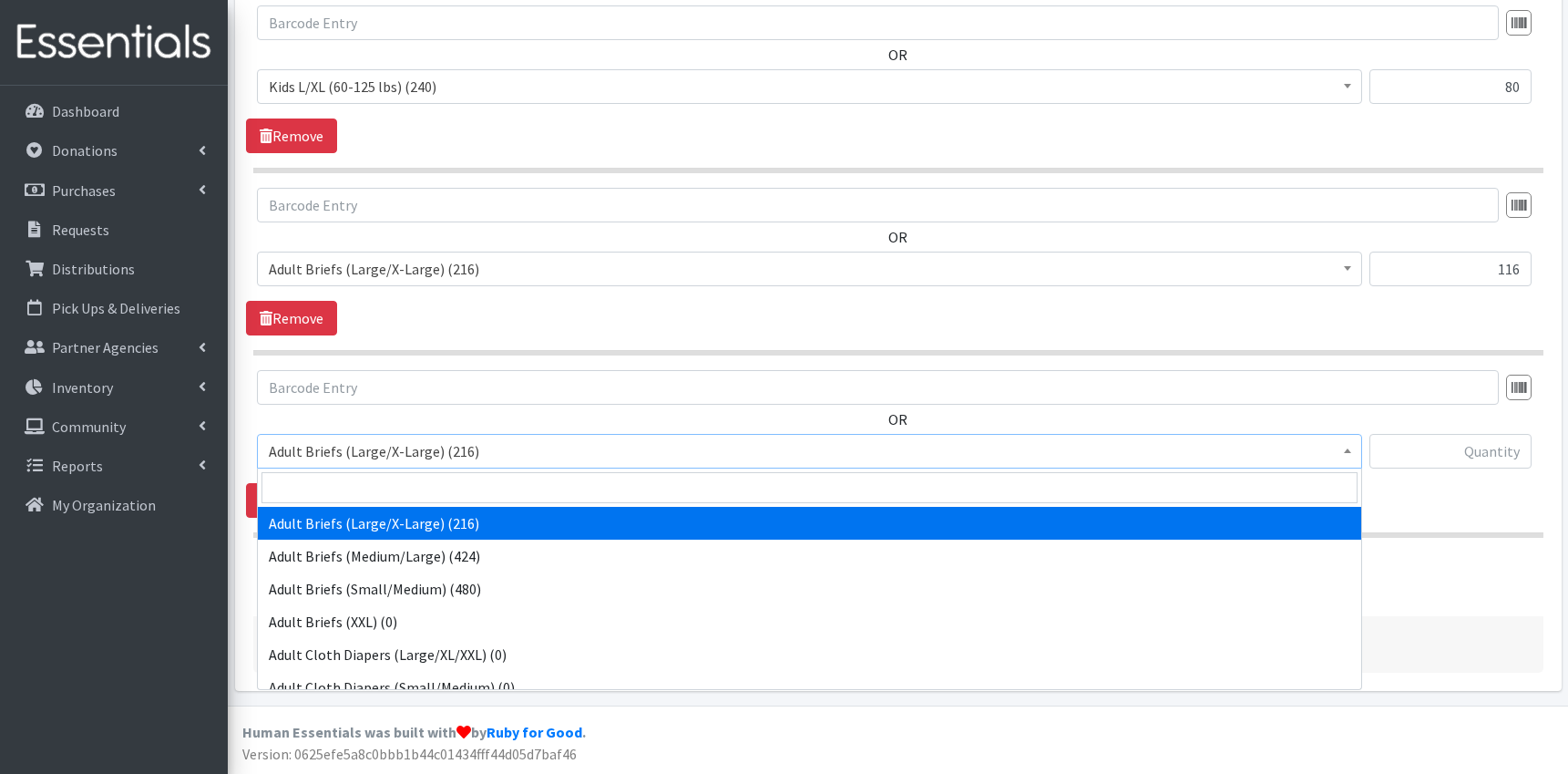
click at [482, 454] on span "Adult Briefs (Large/X-Large) (216)" at bounding box center [809, 450] width 1081 height 25
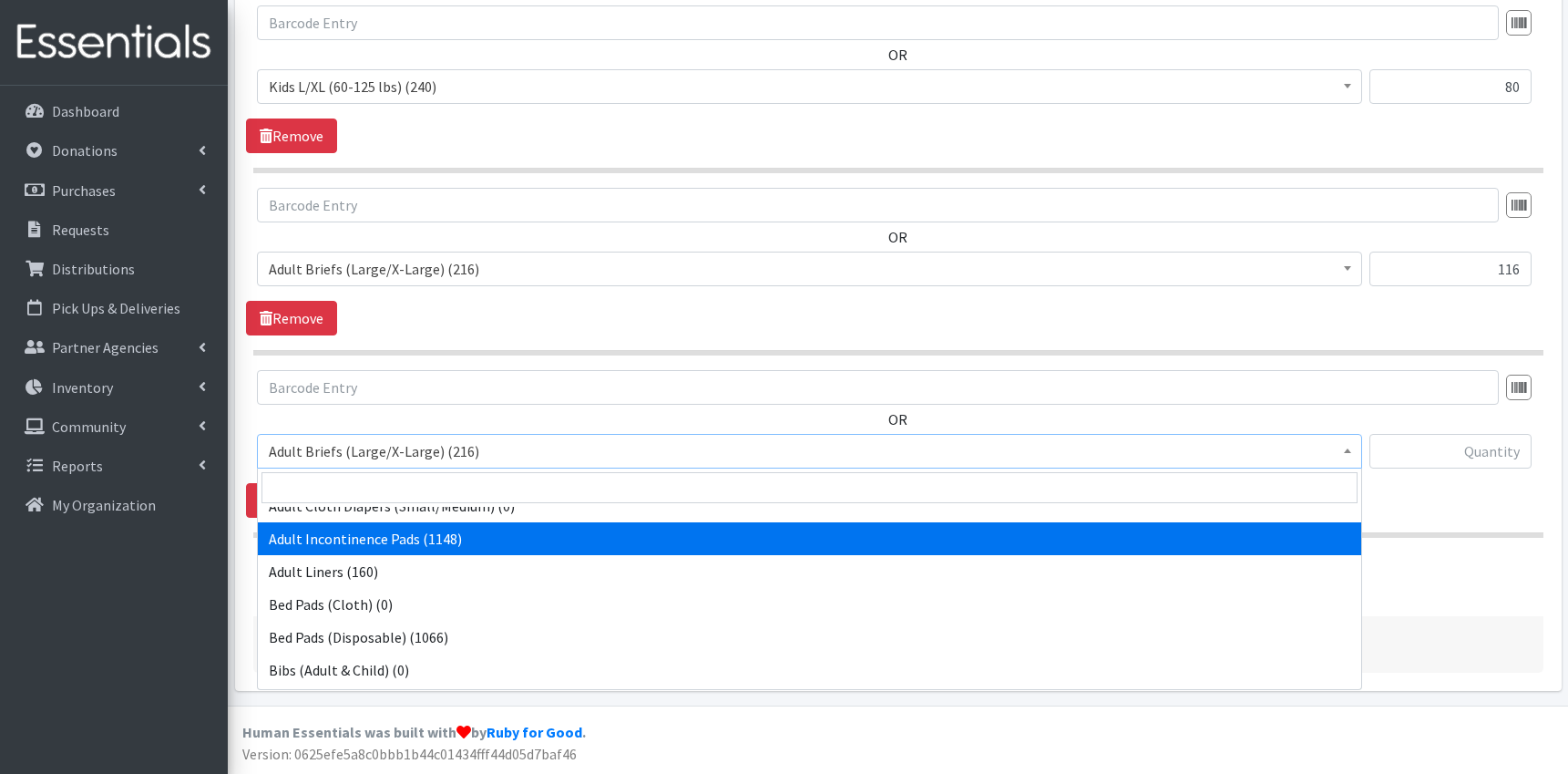
scroll to position [182, 0]
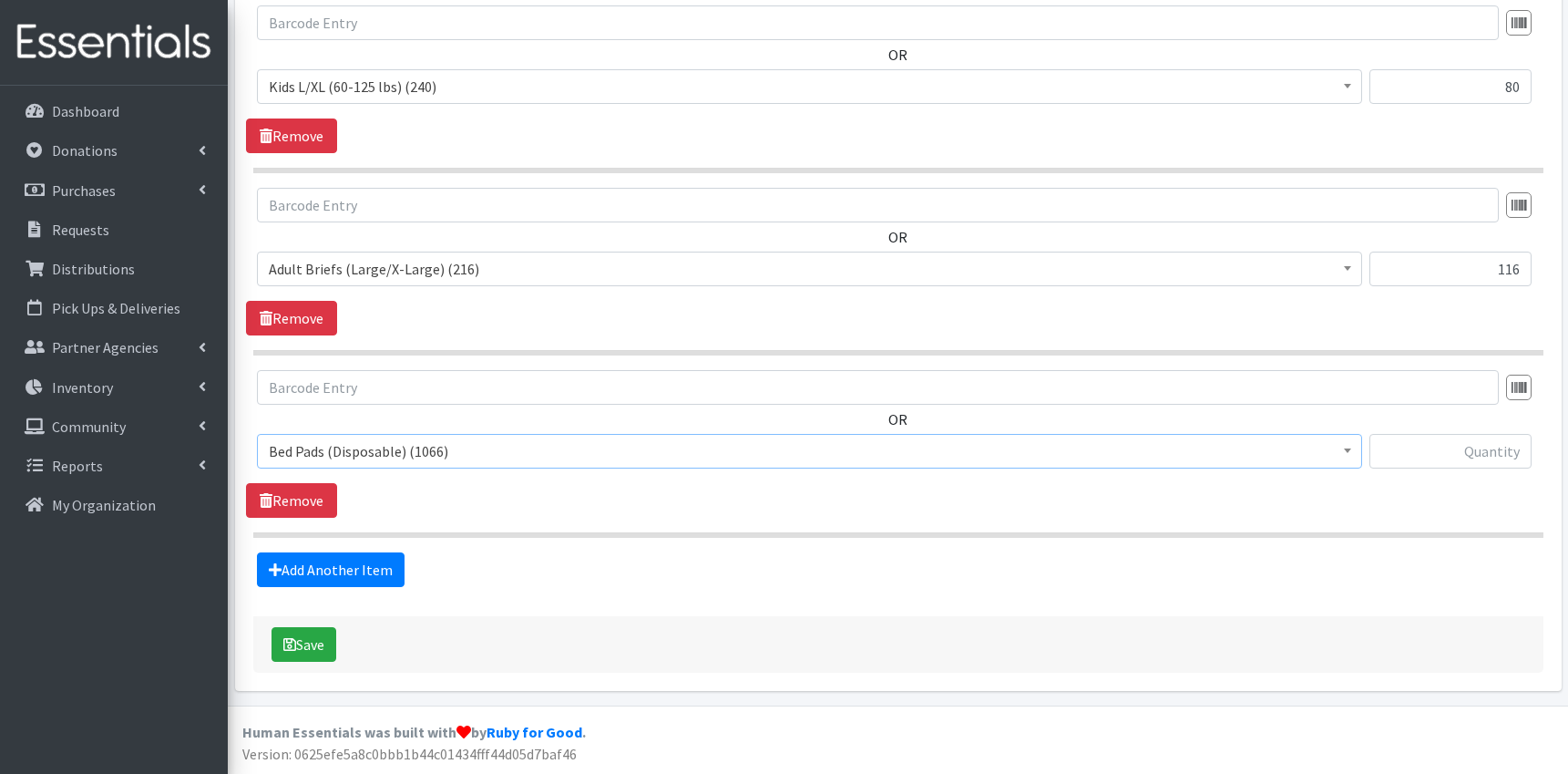
select select "9753"
click at [1470, 458] on input "text" at bounding box center [1451, 450] width 162 height 35
type input "166"
click at [323, 643] on button "Save" at bounding box center [303, 643] width 64 height 35
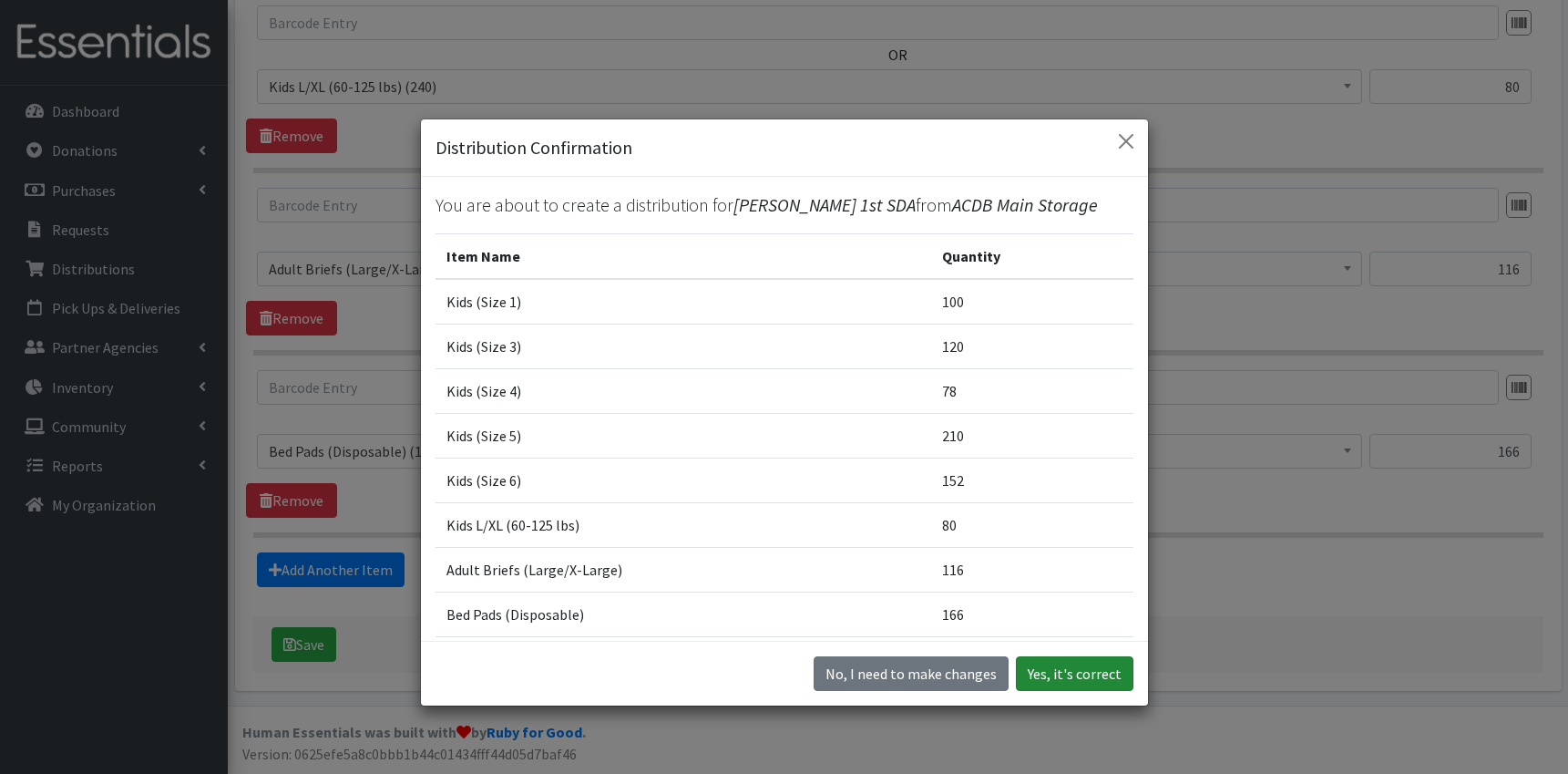
click at [1082, 668] on button "Yes, it's correct" at bounding box center [1075, 673] width 117 height 35
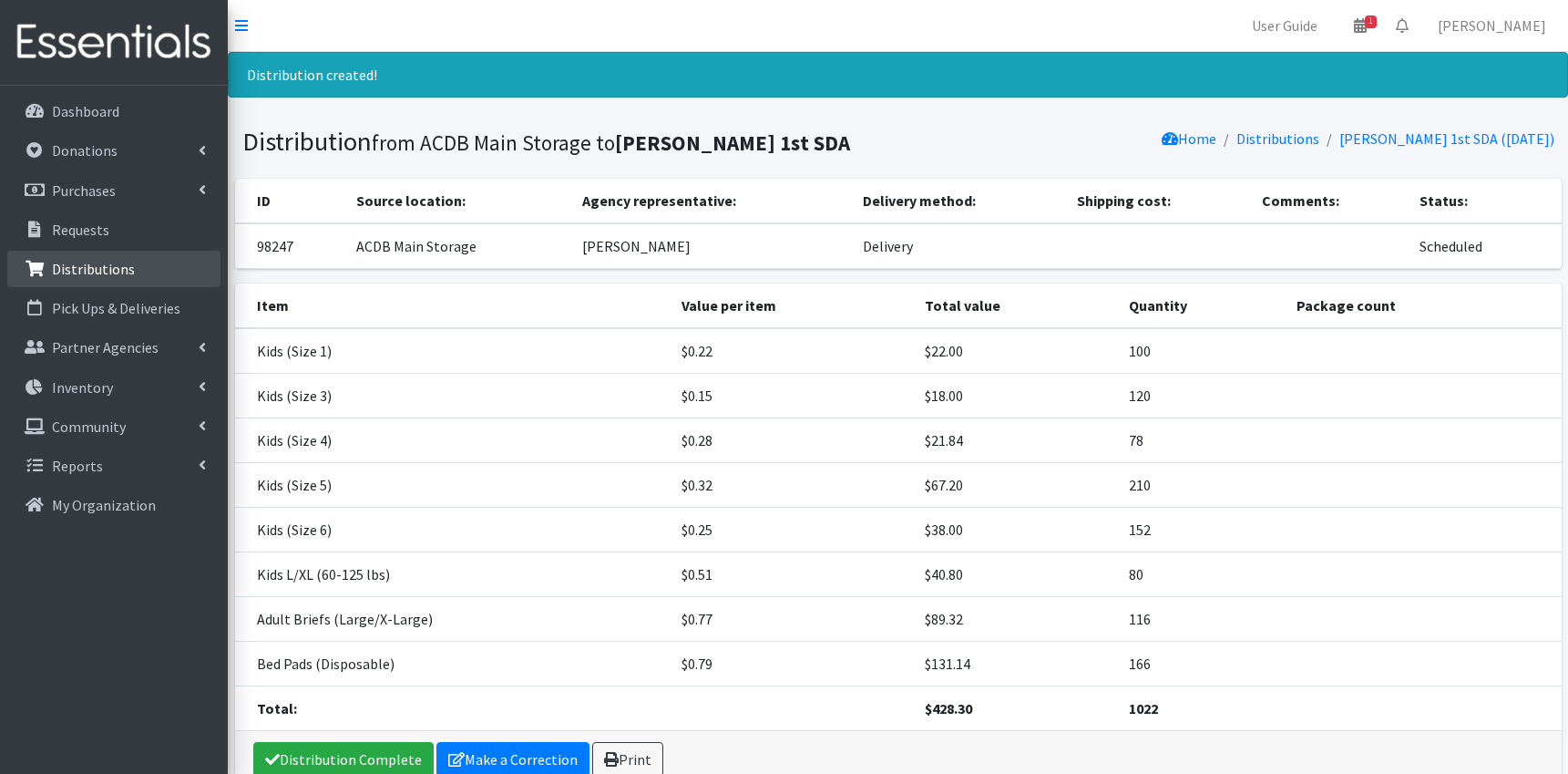
click at [94, 274] on p "Distributions" at bounding box center [93, 270] width 83 height 19
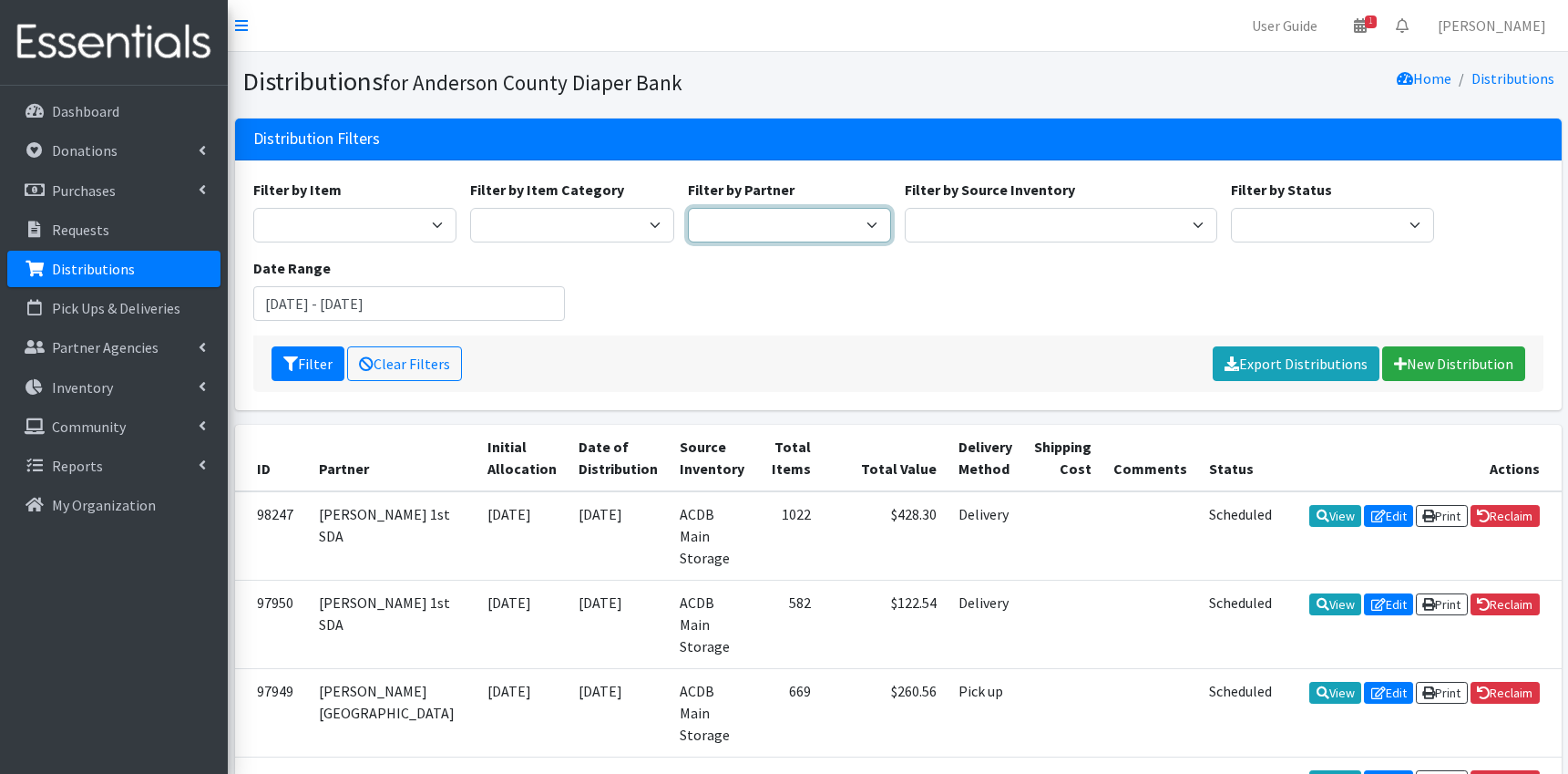
click at [688, 208] on select "AIM programs other than WACS [PERSON_NAME] 1st SDA Anderson County DSS (Upstate…" at bounding box center [790, 225] width 204 height 35
select select "2832"
click option "Anderson 1st SDA" at bounding box center [0, 0] width 0 height 0
click at [287, 314] on input "August 15, 2025 - November 15, 2025" at bounding box center [409, 303] width 312 height 35
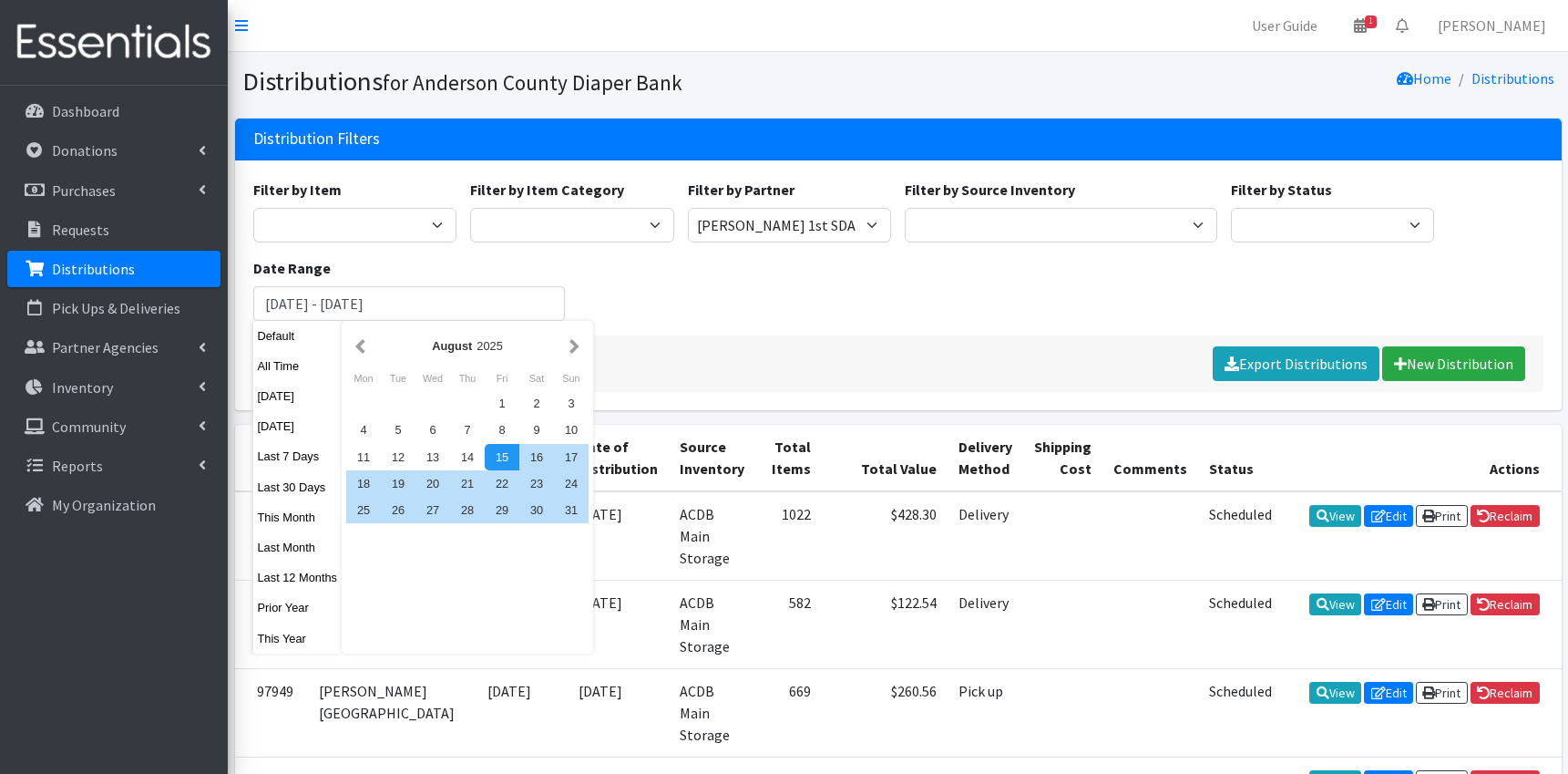
click at [370, 352] on div "August 2025" at bounding box center [467, 346] width 195 height 18
click at [357, 346] on button "button" at bounding box center [360, 346] width 20 height 22
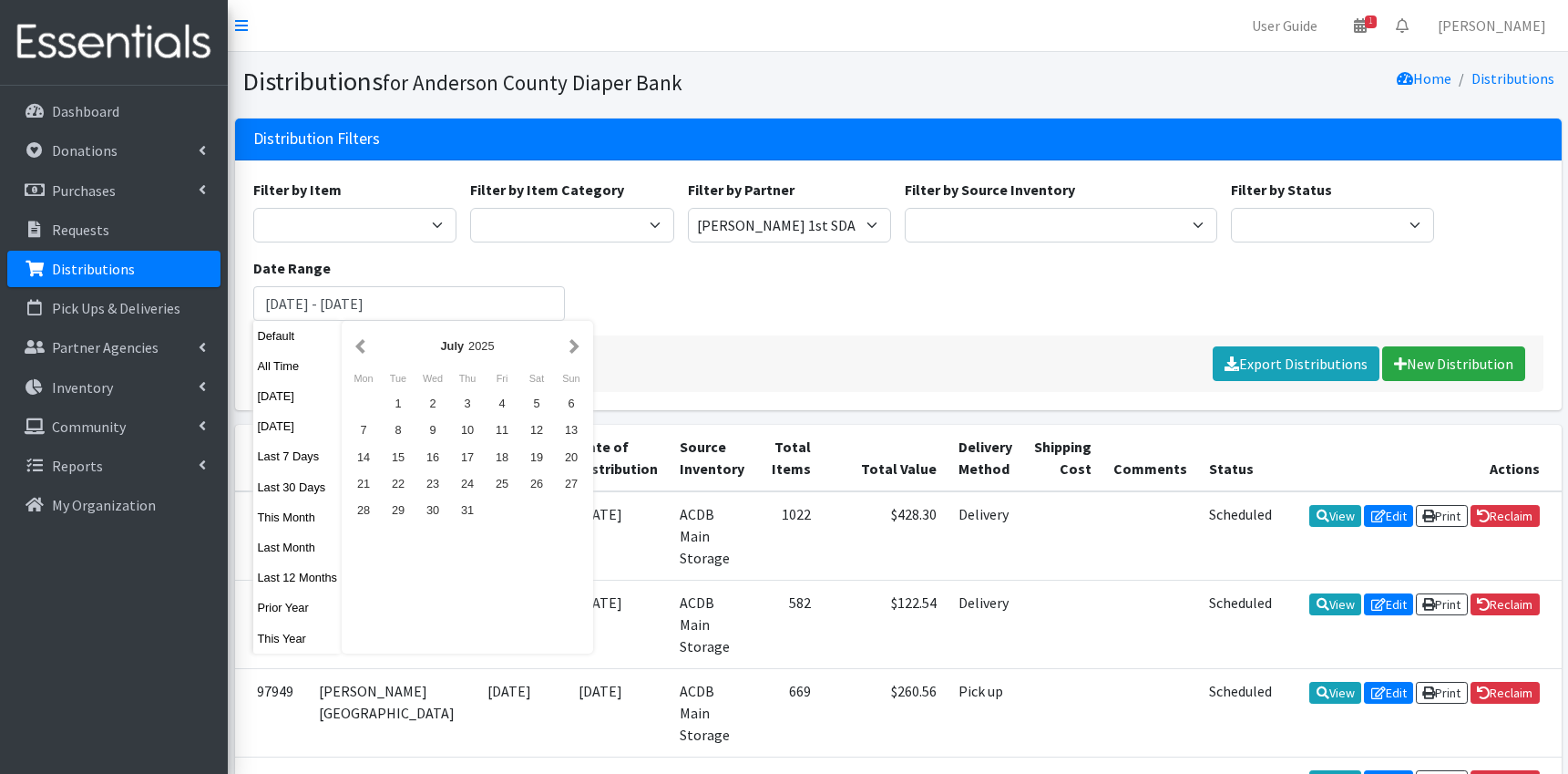
click at [357, 346] on button "button" at bounding box center [360, 346] width 20 height 22
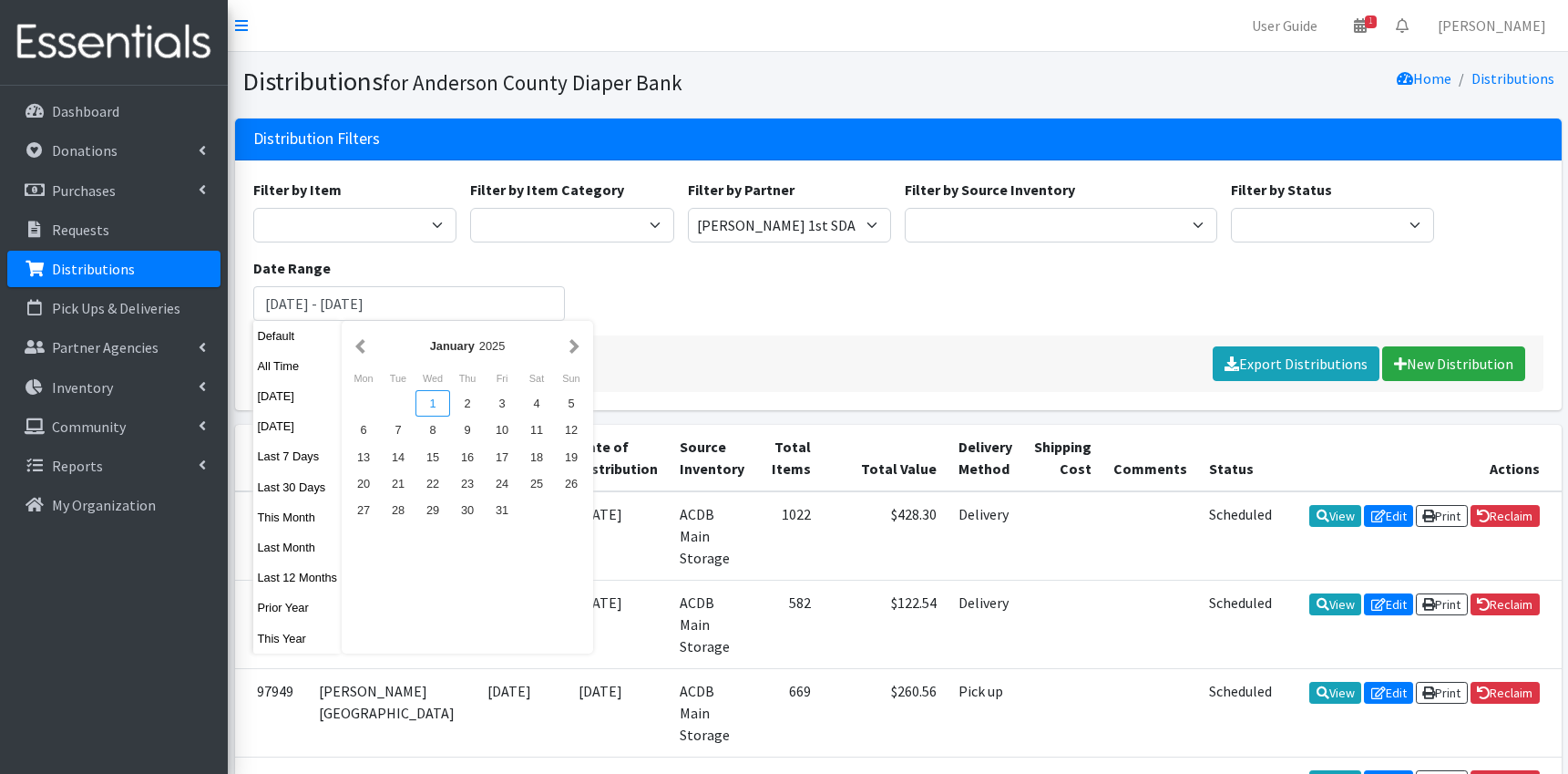
click at [422, 408] on div "1" at bounding box center [433, 403] width 34 height 26
click at [573, 351] on button "button" at bounding box center [574, 346] width 20 height 22
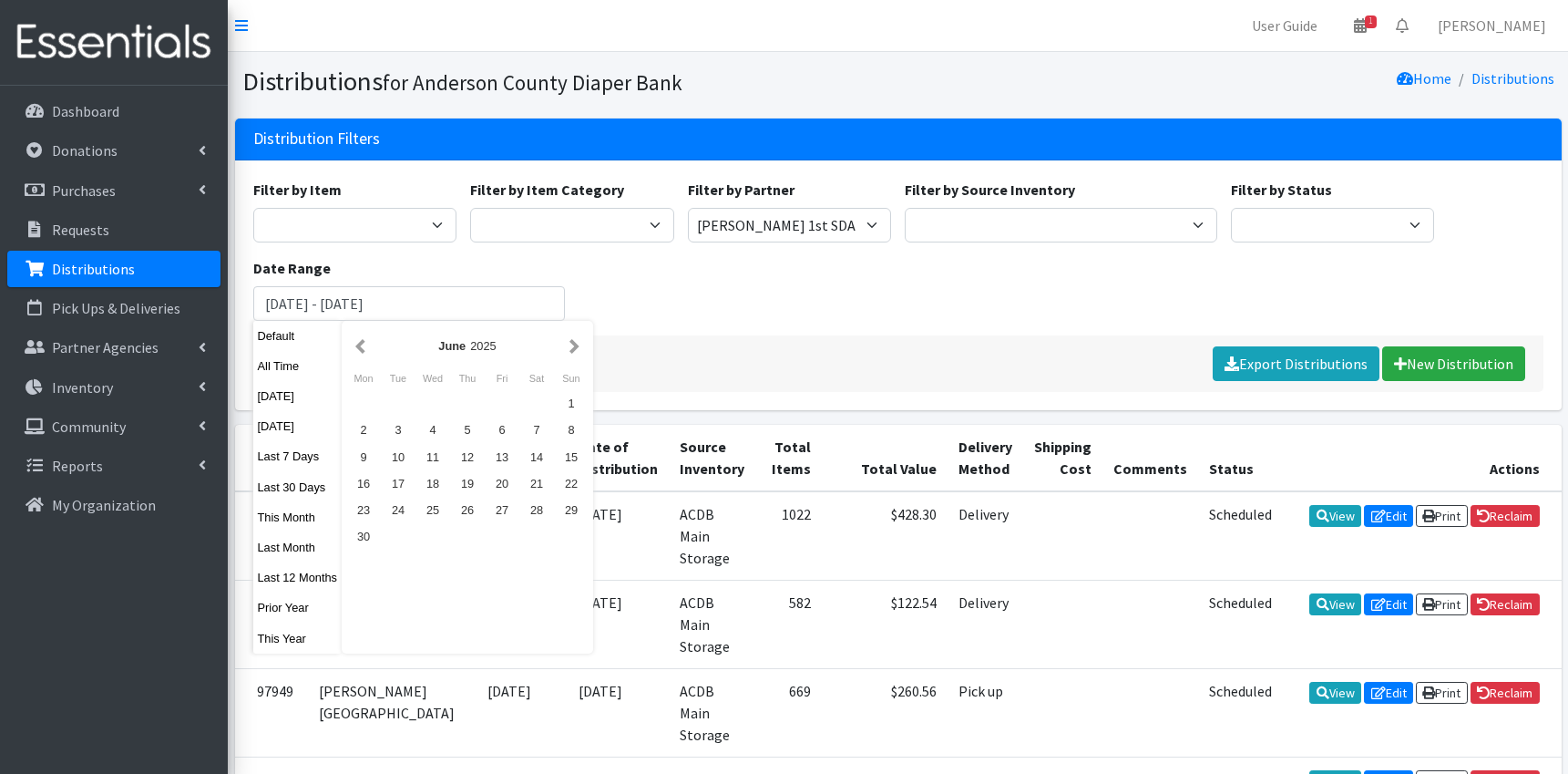
click at [573, 351] on button "button" at bounding box center [574, 346] width 20 height 22
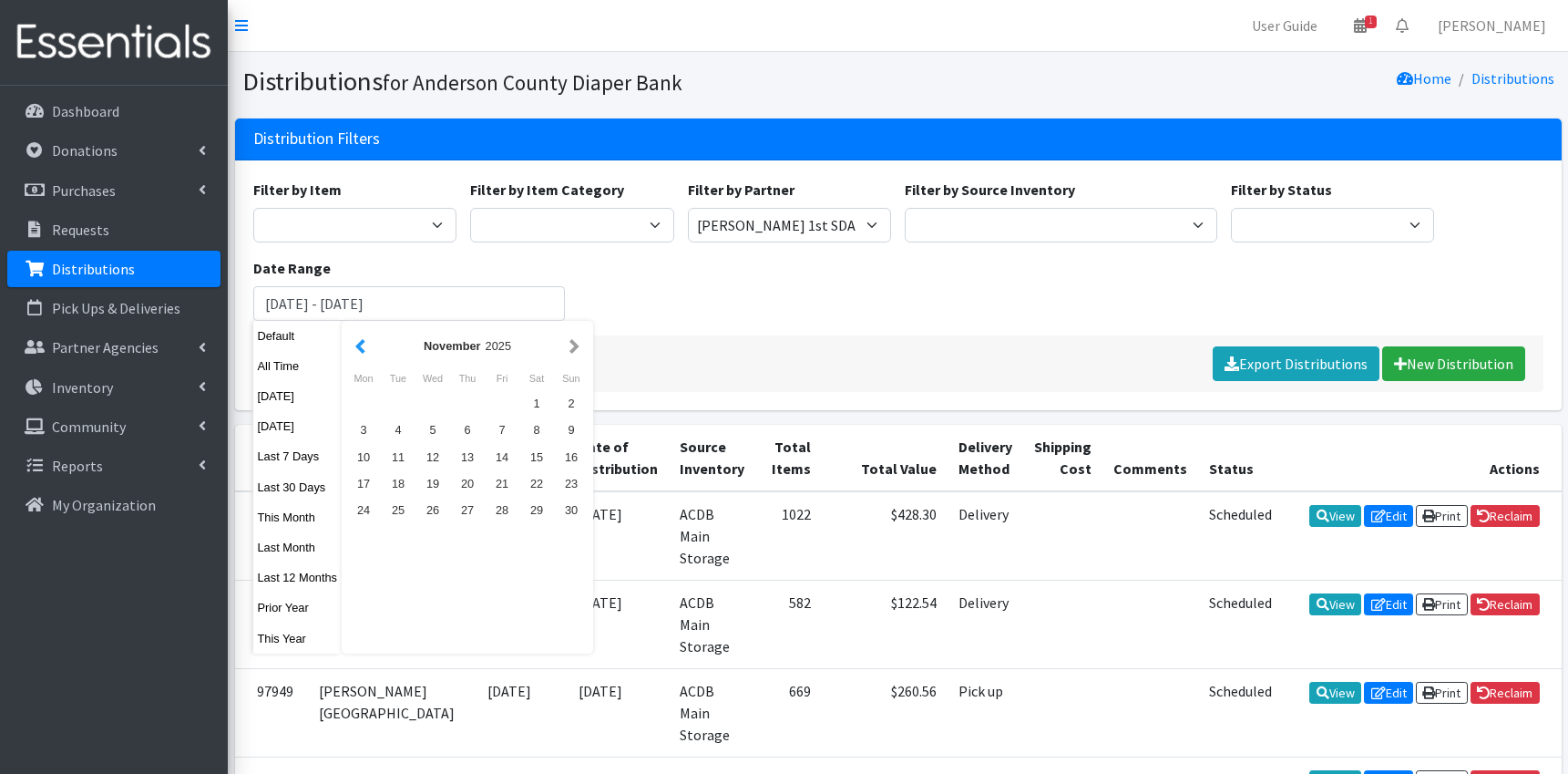
click at [352, 351] on button "button" at bounding box center [360, 346] width 20 height 22
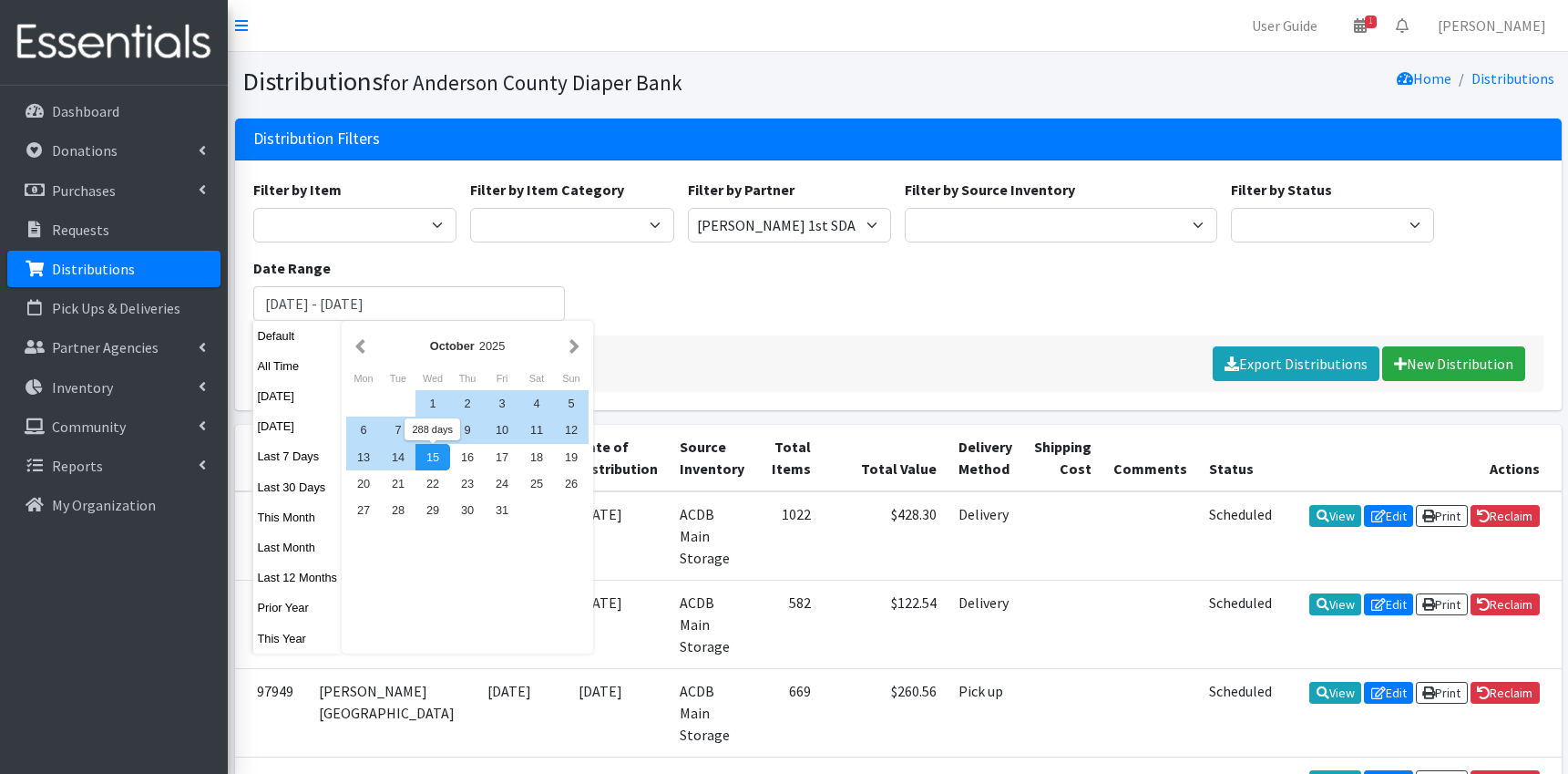
click at [428, 452] on div "15" at bounding box center [433, 457] width 34 height 26
type input "[DATE] - [DATE]"
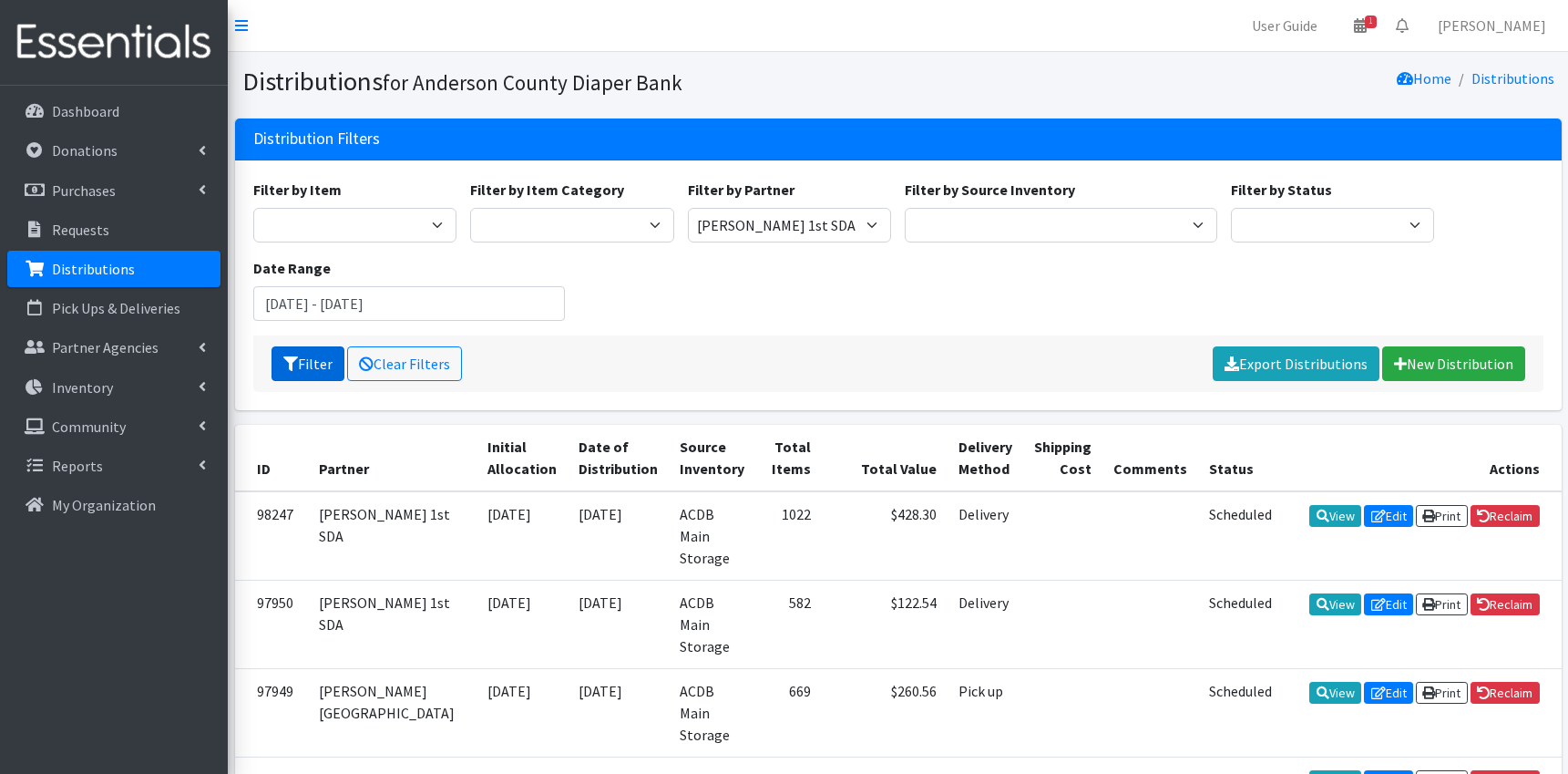
click at [315, 361] on button "Filter" at bounding box center [308, 363] width 73 height 35
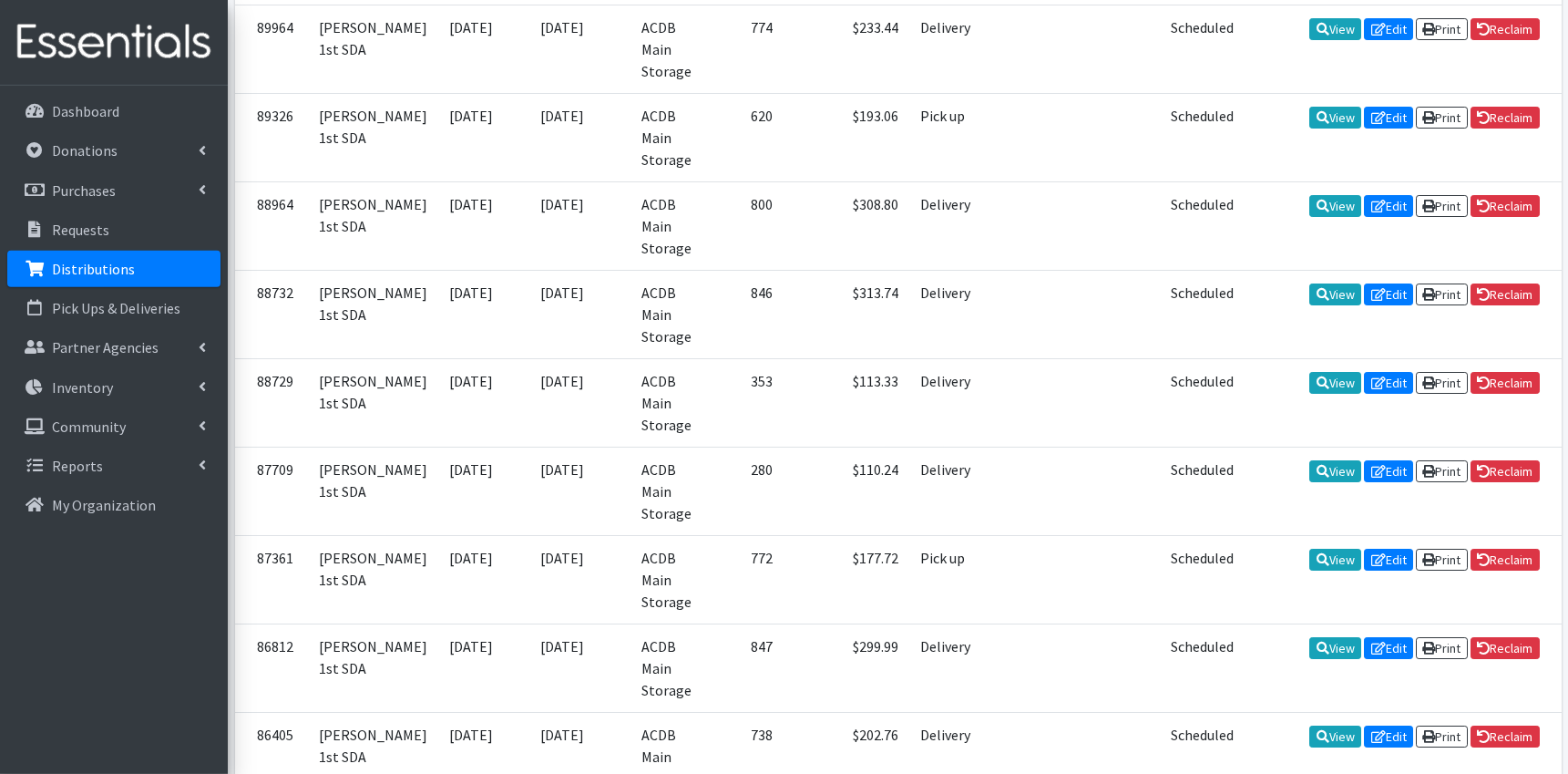
scroll to position [2284, 0]
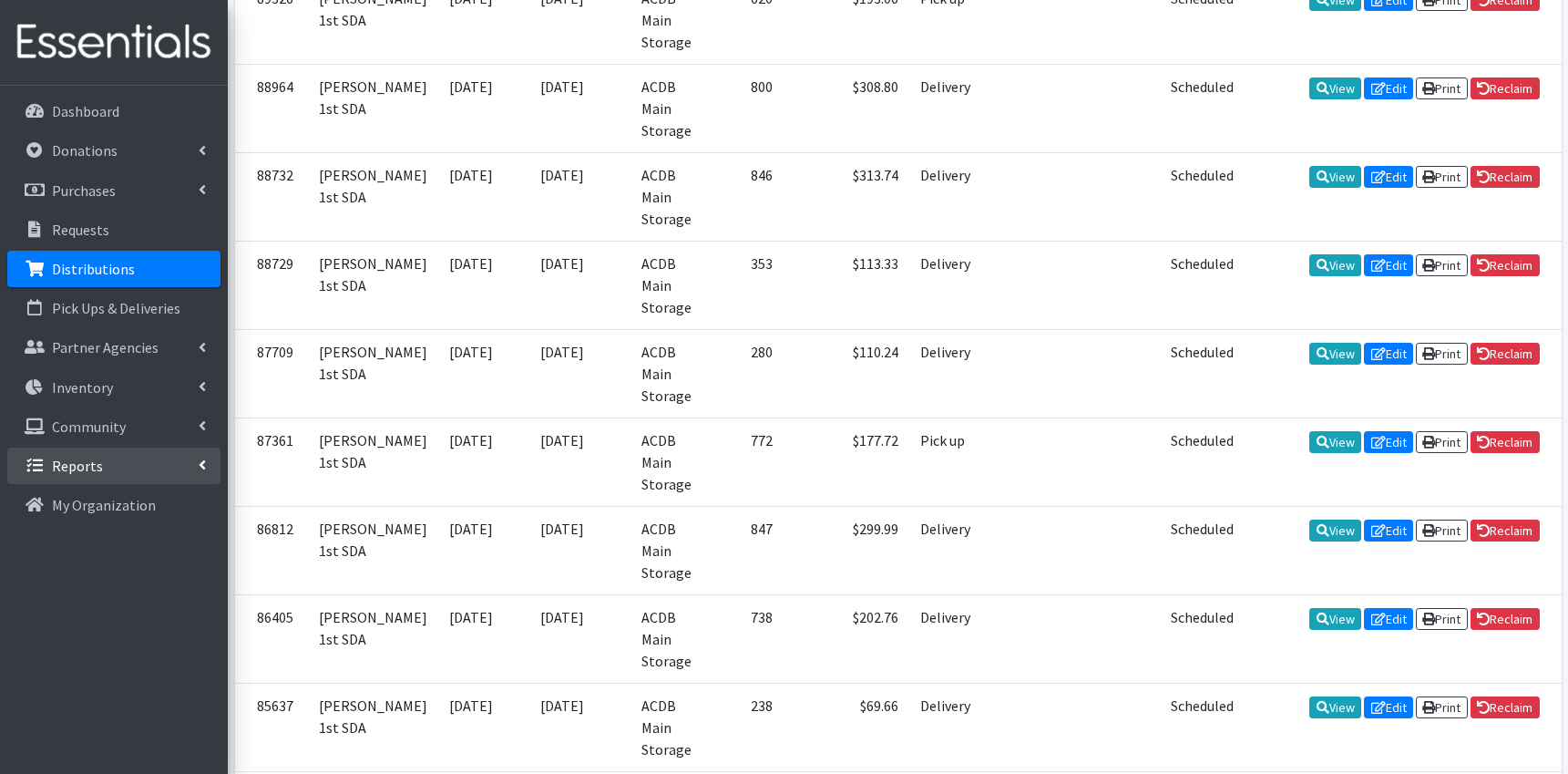
click at [112, 463] on link "Reports" at bounding box center [114, 465] width 213 height 36
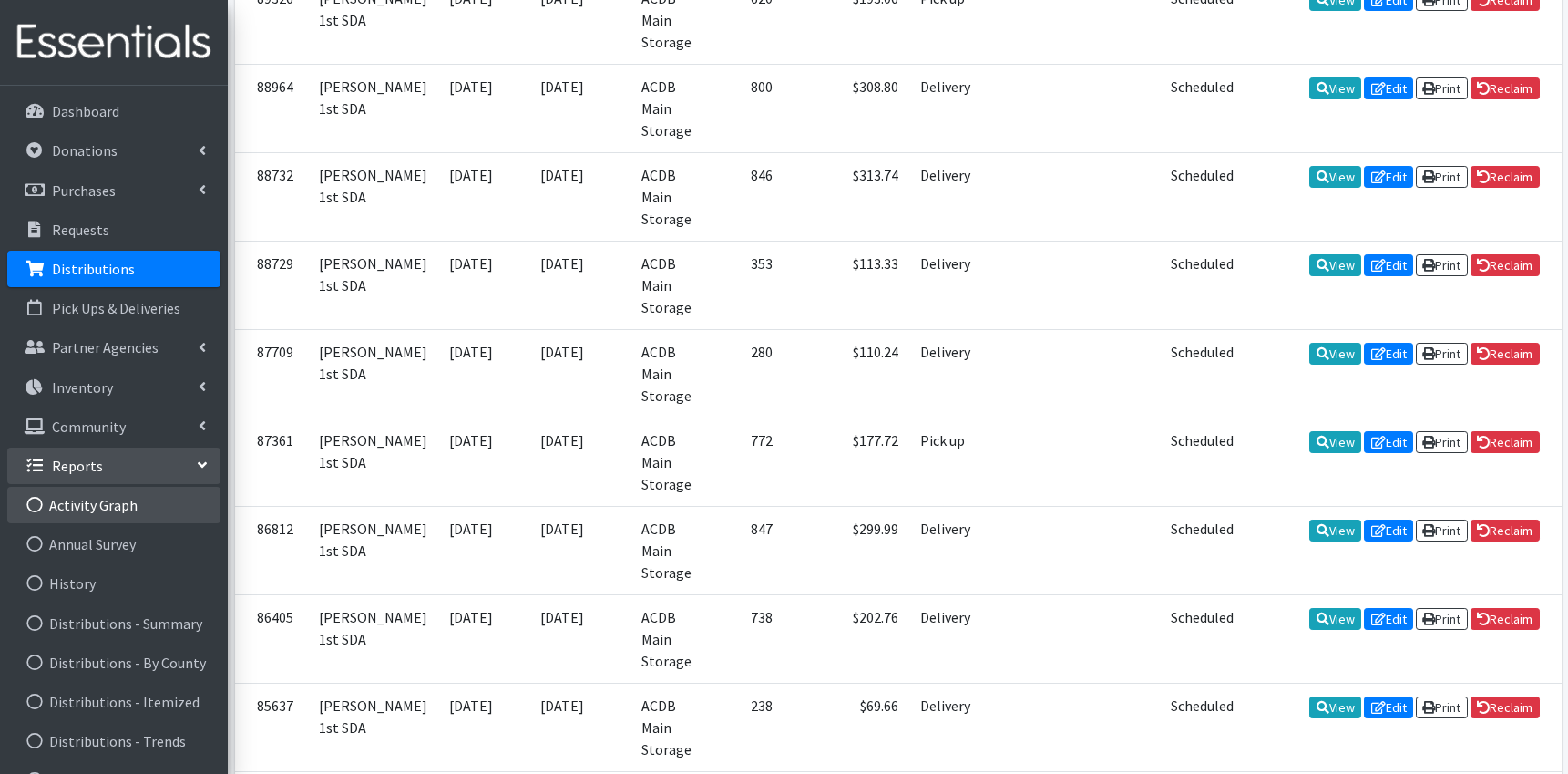
click at [96, 502] on link "Activity Graph" at bounding box center [114, 504] width 213 height 36
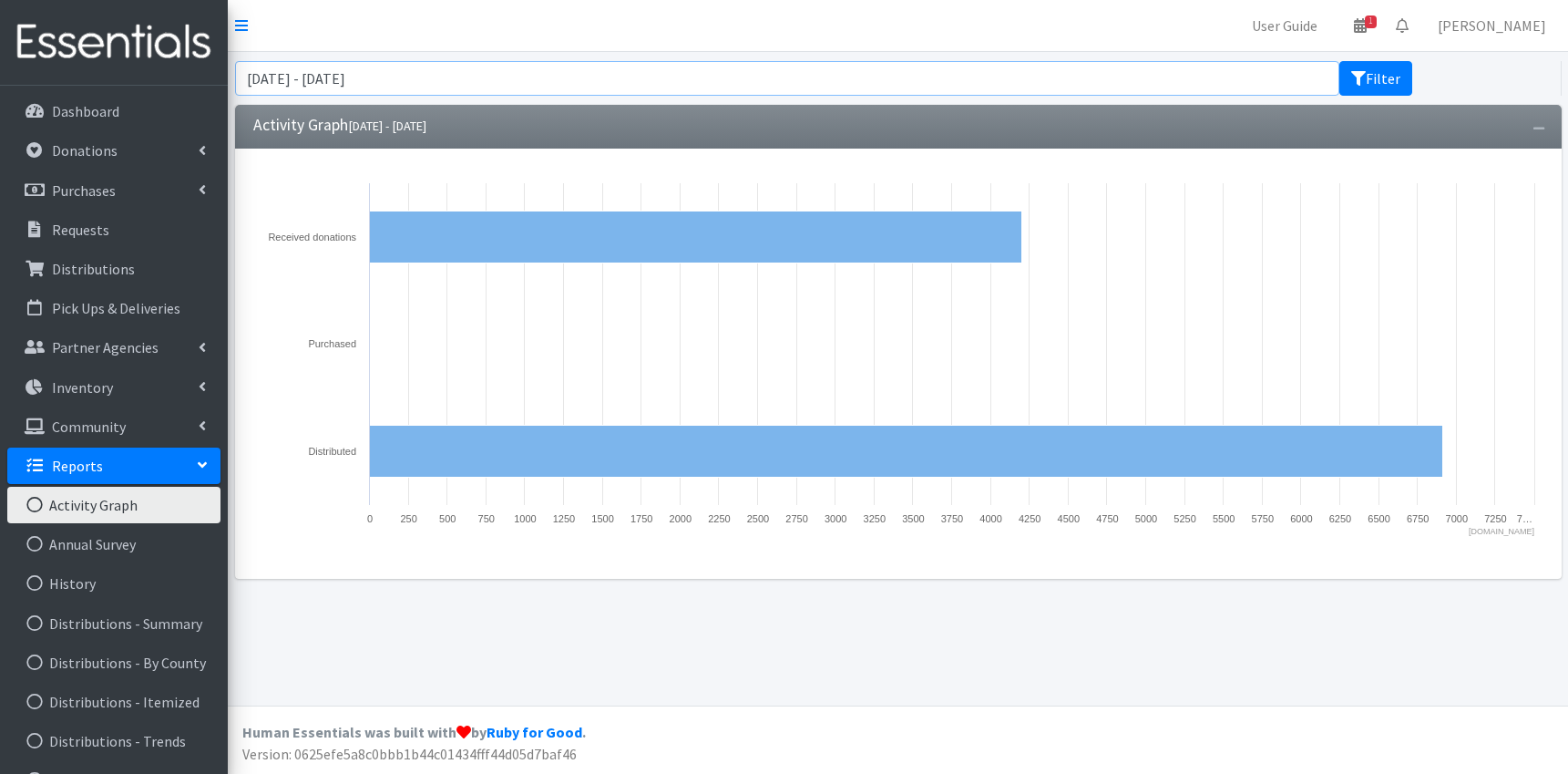
click at [350, 78] on input "[DATE] - [DATE]" at bounding box center [788, 77] width 1106 height 35
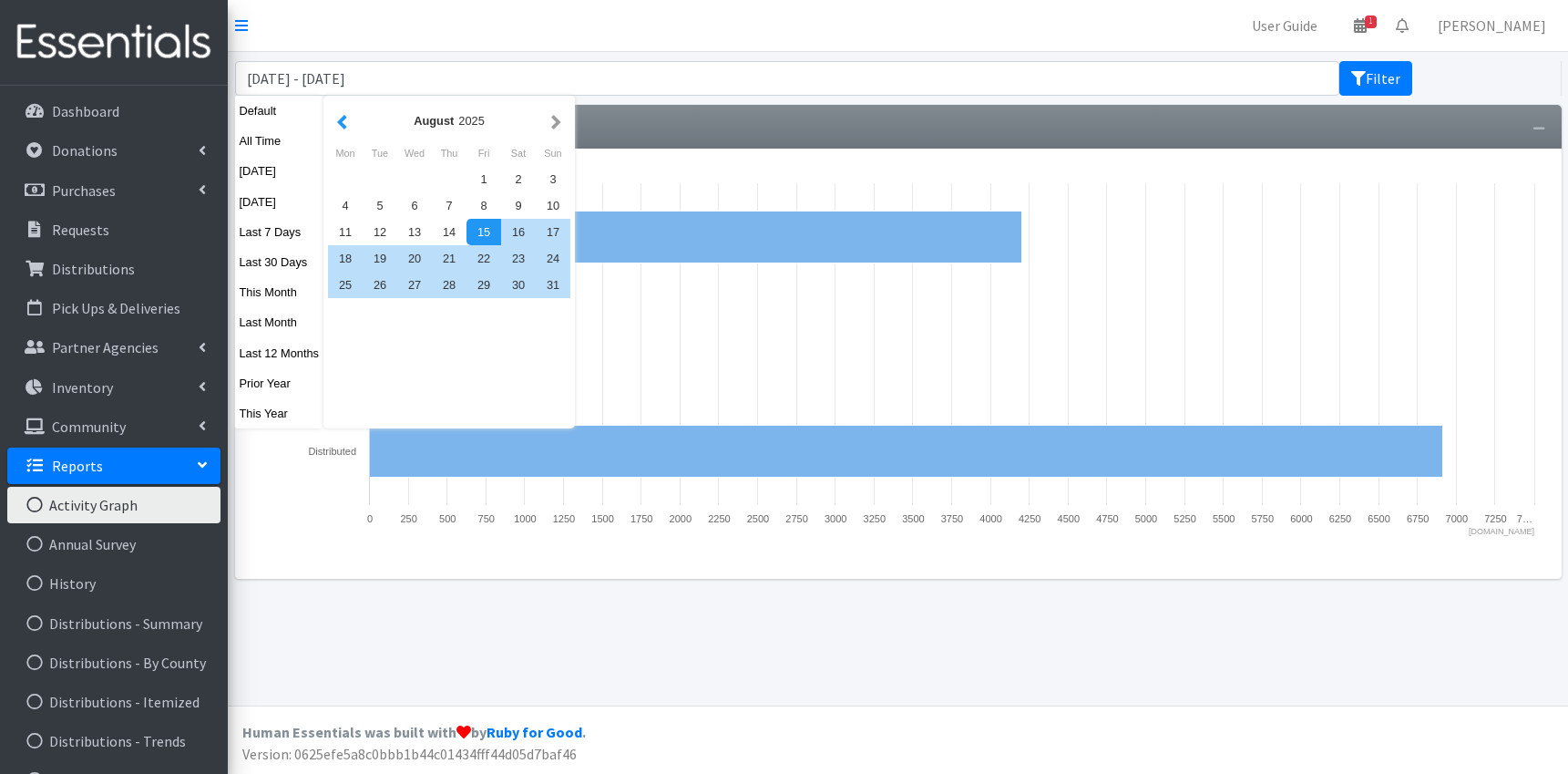
click at [346, 123] on button "button" at bounding box center [342, 120] width 20 height 22
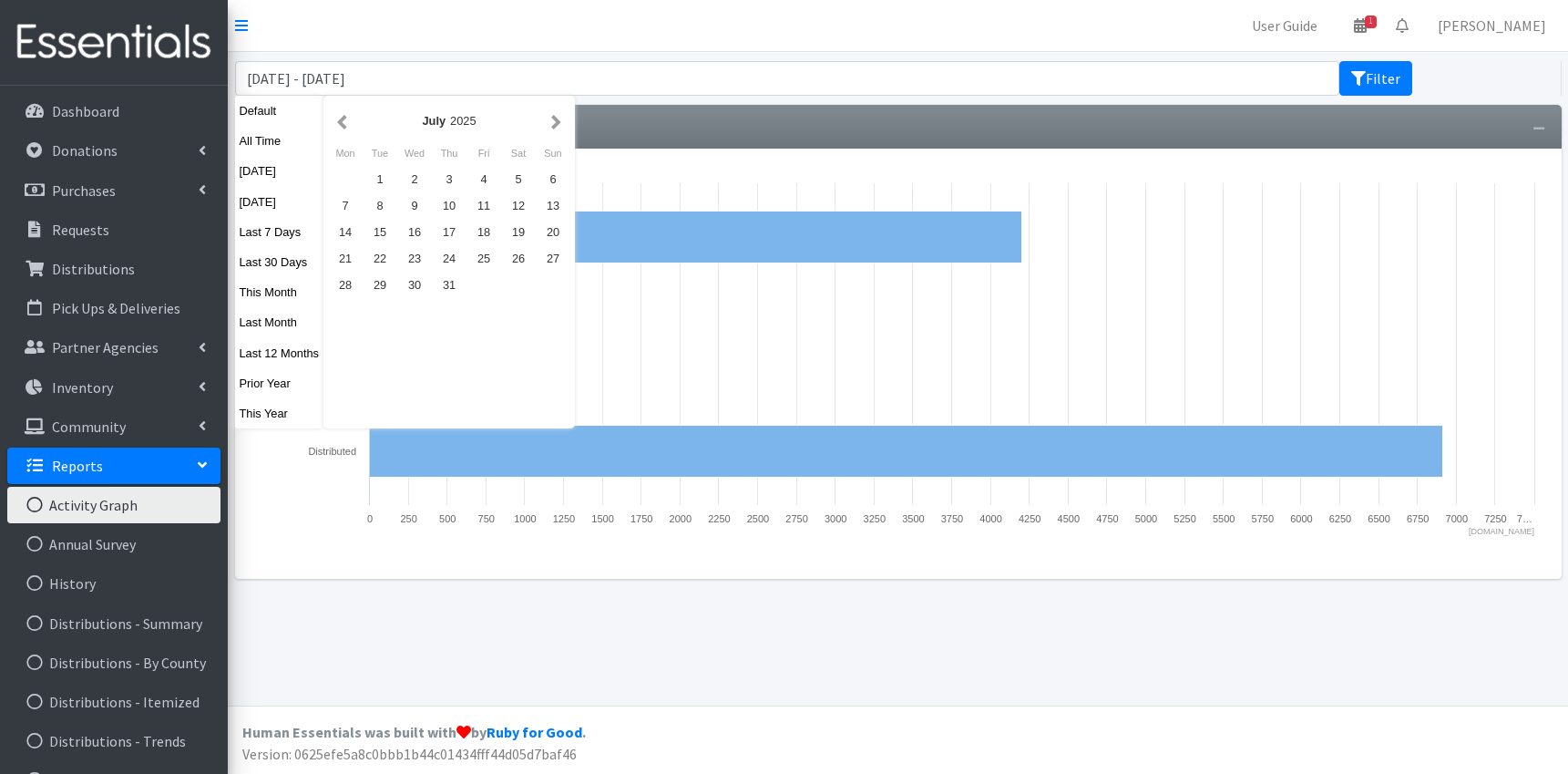
click at [346, 123] on button "button" at bounding box center [342, 120] width 20 height 22
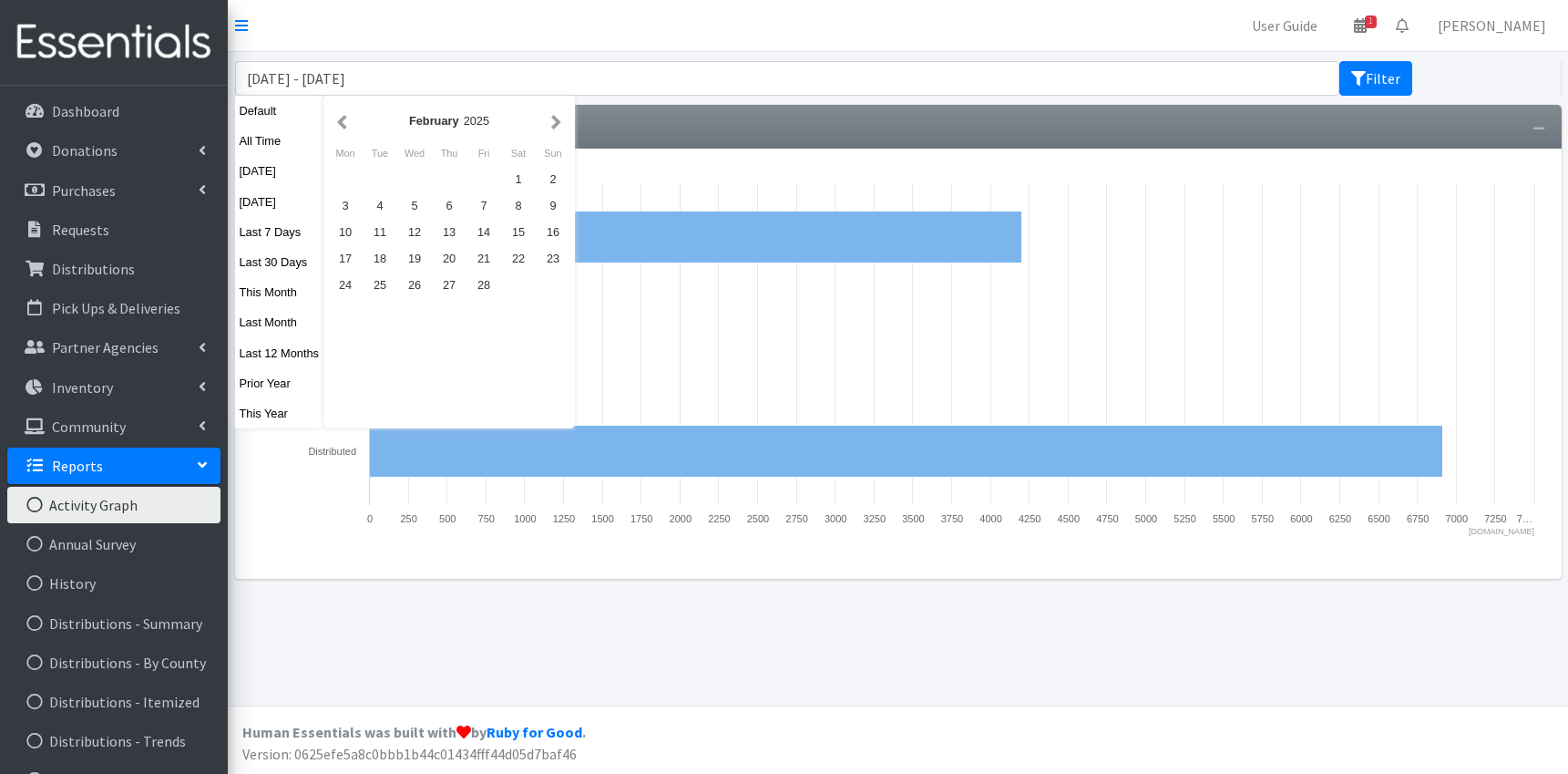
click at [346, 123] on button "button" at bounding box center [342, 120] width 20 height 22
click at [410, 176] on div "1" at bounding box center [414, 179] width 34 height 26
click at [555, 121] on button "button" at bounding box center [556, 120] width 20 height 22
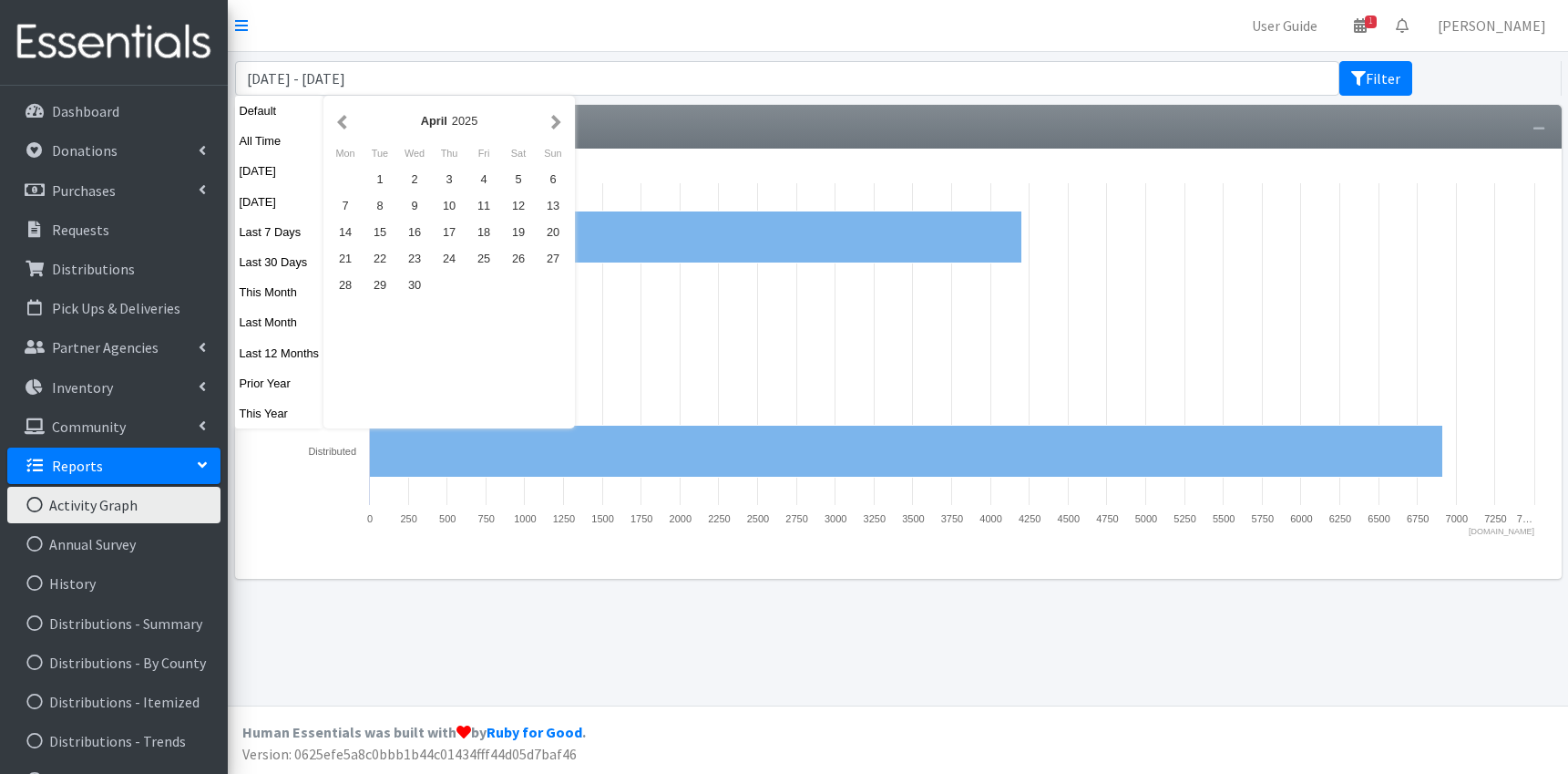
click at [555, 121] on button "button" at bounding box center [556, 120] width 20 height 22
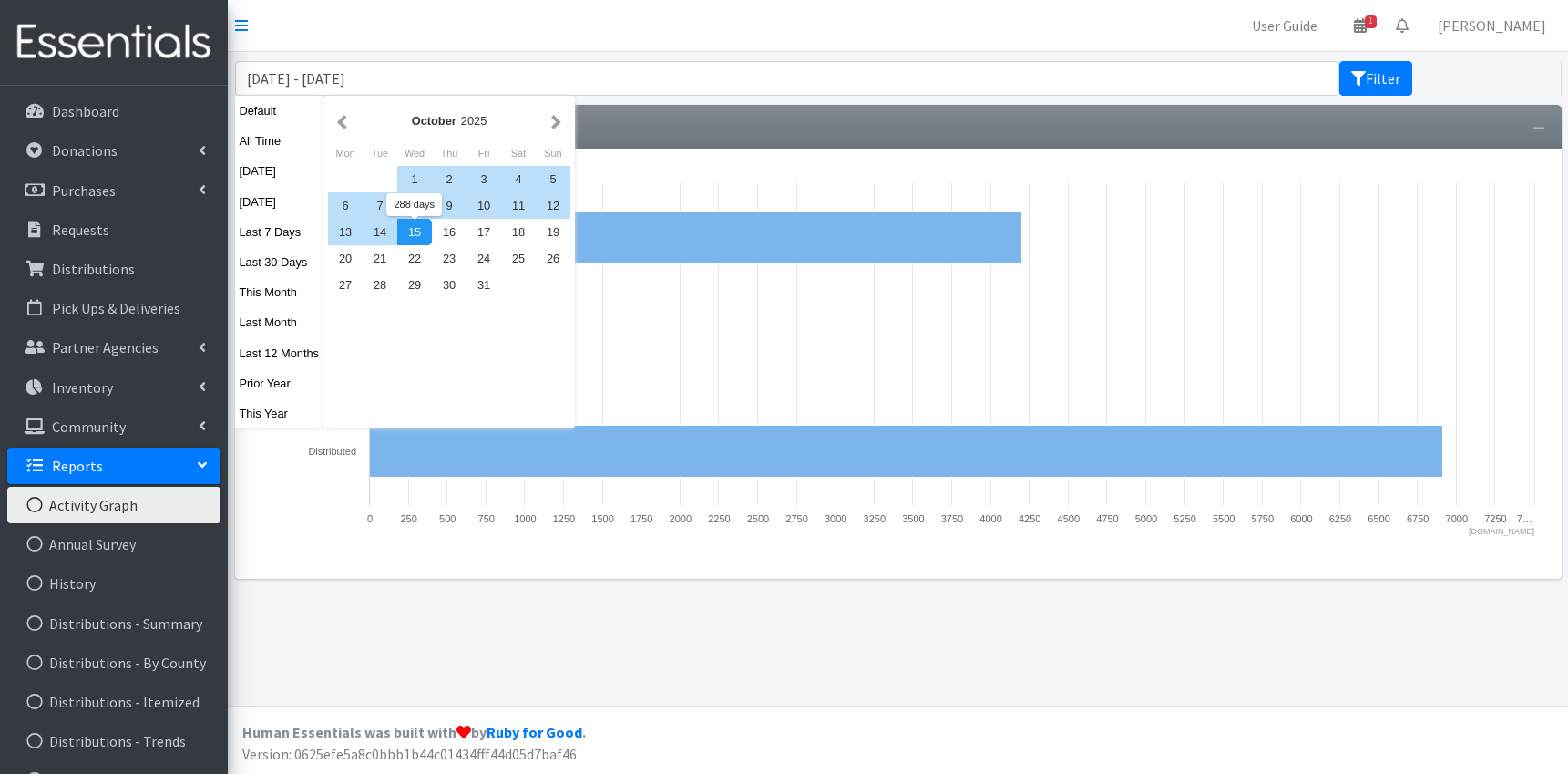
click at [411, 231] on div "15" at bounding box center [414, 232] width 34 height 26
type input "[DATE] - [DATE]"
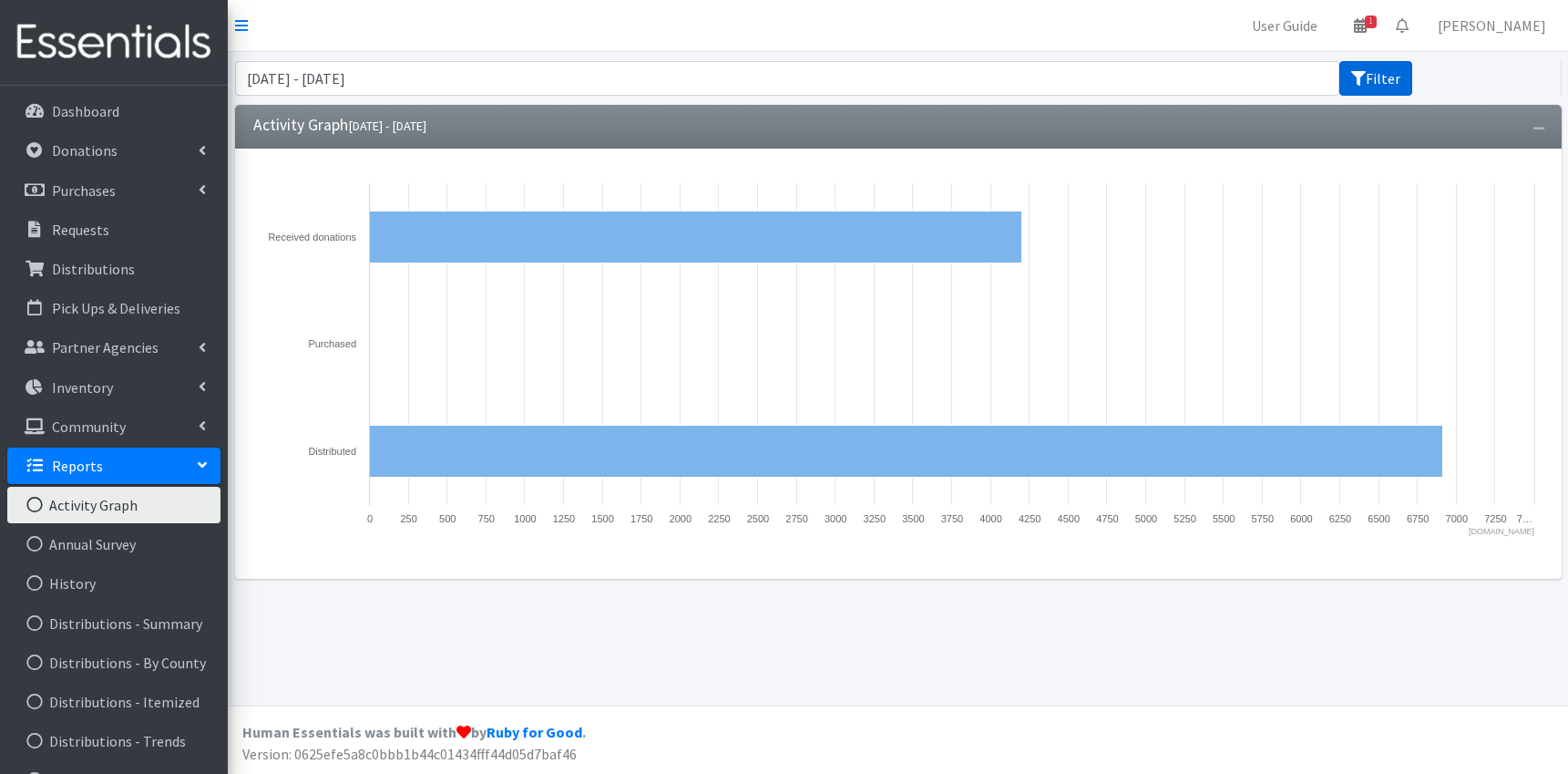
click at [1395, 77] on button "Filter" at bounding box center [1376, 77] width 73 height 35
